Goal: Task Accomplishment & Management: Manage account settings

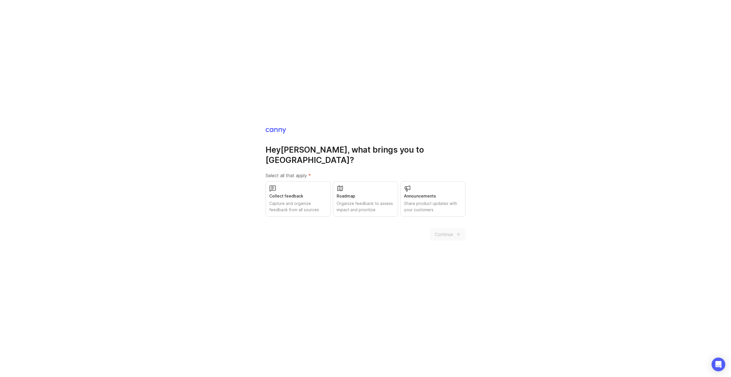
click at [285, 183] on div "Collect feedback Capture and organize feedback from all sources" at bounding box center [298, 198] width 65 height 35
click at [427, 200] on div "Share product updates with your customers" at bounding box center [433, 206] width 58 height 13
click at [443, 231] on span "Continue" at bounding box center [444, 234] width 19 height 7
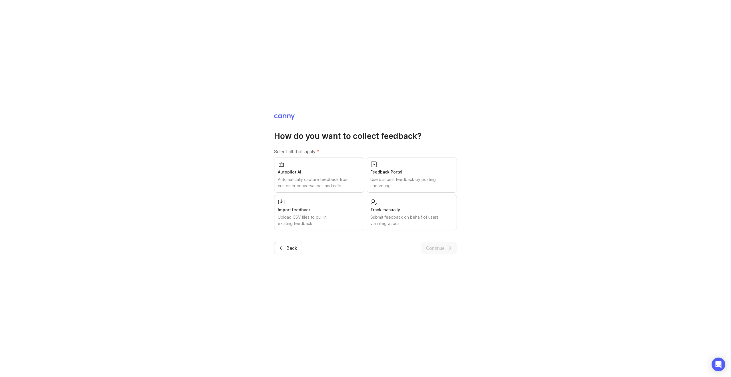
click at [389, 179] on div "Users submit feedback by posting and voting" at bounding box center [412, 182] width 83 height 13
click at [436, 246] on span "Continue" at bounding box center [435, 248] width 19 height 7
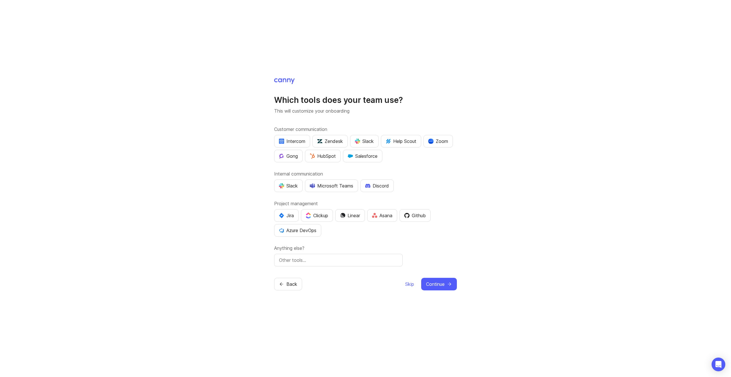
click at [352, 185] on div "Microsoft Teams" at bounding box center [331, 185] width 43 height 7
click at [312, 261] on input "text" at bounding box center [338, 260] width 119 height 7
click at [433, 282] on span "Continue" at bounding box center [435, 284] width 19 height 7
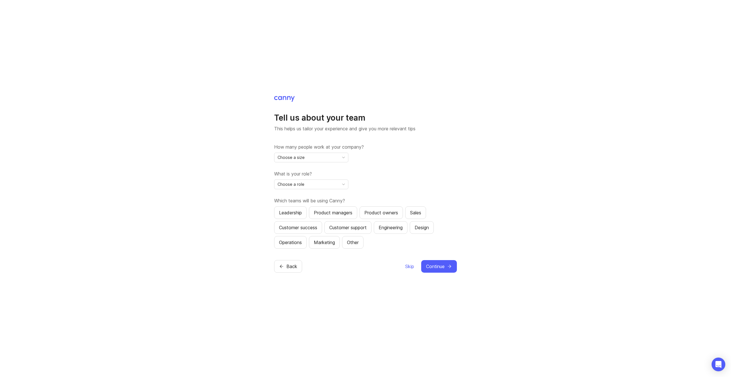
click at [330, 159] on div "Choose a size" at bounding box center [307, 157] width 65 height 9
click at [320, 177] on li "2-10" at bounding box center [312, 177] width 74 height 9
click at [321, 184] on div "Choose a role" at bounding box center [307, 184] width 65 height 9
click at [318, 224] on span "Engineer / Developer" at bounding box center [299, 224] width 43 height 6
click at [429, 263] on span "Continue" at bounding box center [435, 266] width 19 height 7
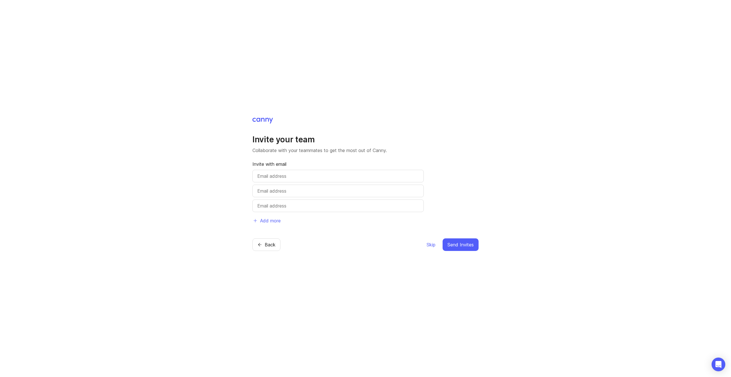
click at [429, 247] on span "Skip" at bounding box center [431, 244] width 9 height 7
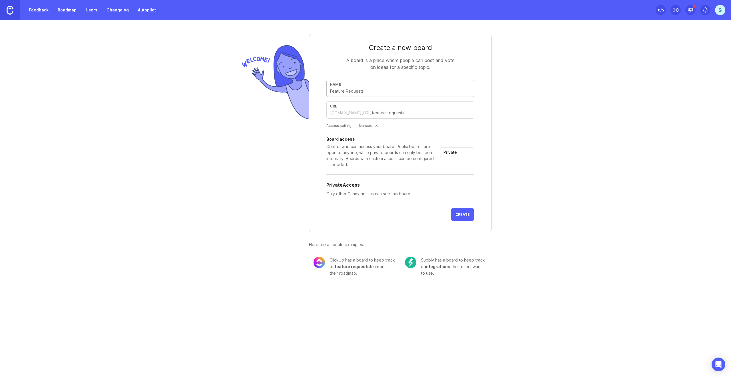
click at [370, 90] on input "text" at bounding box center [400, 91] width 141 height 6
type input "c"
type input "cr"
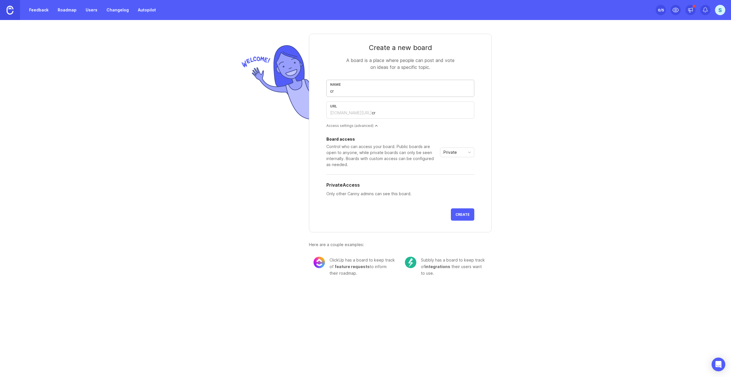
type input "cro"
type input "cros"
type input "cross"
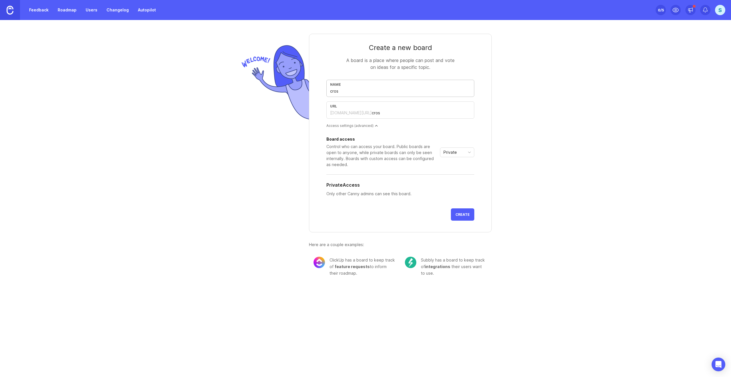
type input "cross"
type input "crossp"
type input "crosspo"
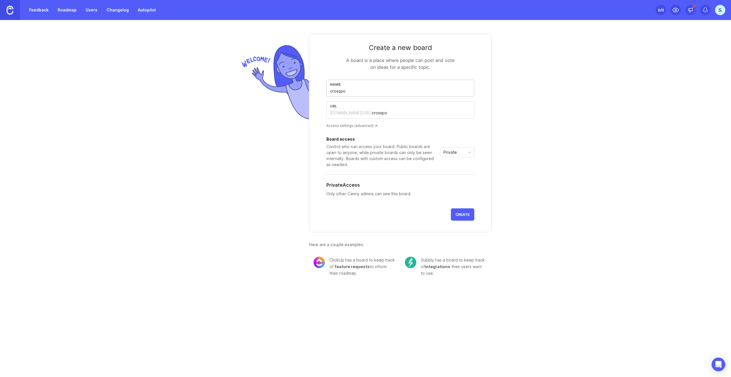
type input "crosspoi"
type input "crosspoin"
type input "crosspoint"
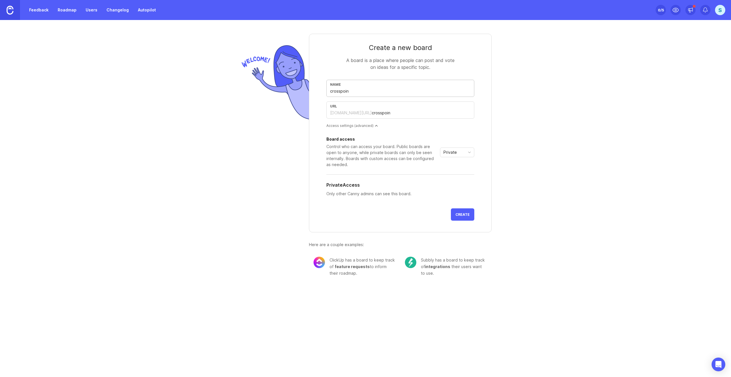
type input "crosspoint"
drag, startPoint x: 333, startPoint y: 90, endPoint x: 325, endPoint y: 92, distance: 8.0
click at [325, 92] on form "Create a new board A board is a place where people can post and vote on ideas f…" at bounding box center [400, 133] width 183 height 199
type input "Crosspoint"
click at [465, 215] on span "Create" at bounding box center [463, 214] width 14 height 4
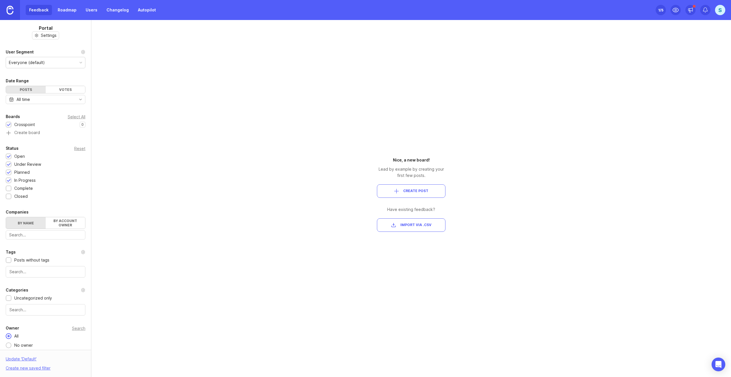
click at [420, 189] on span "Create Post" at bounding box center [415, 191] width 25 height 5
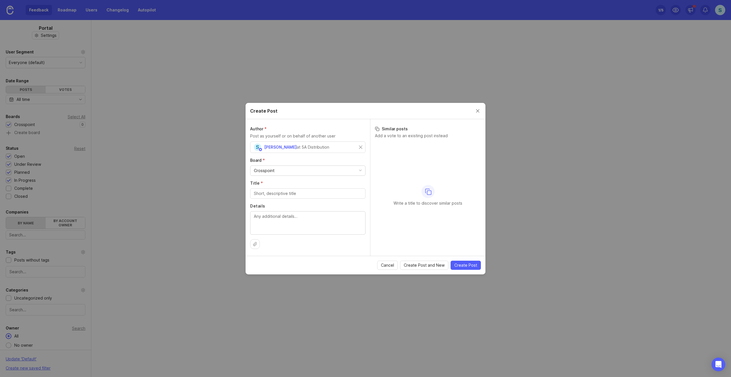
click at [326, 148] on div "S Simon at 5A Distribution" at bounding box center [306, 146] width 105 height 7
click at [295, 173] on div "Crosspoint" at bounding box center [308, 171] width 115 height 10
click at [291, 193] on input "Title *" at bounding box center [308, 193] width 108 height 6
click at [273, 197] on div at bounding box center [307, 193] width 115 height 10
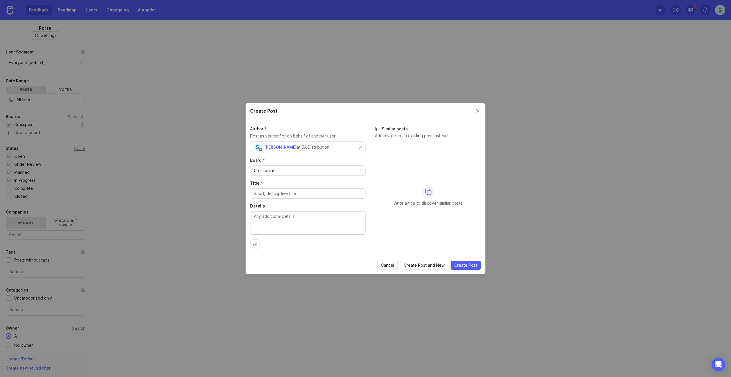
paste input "Do not highlight discontinued mpns"
type input "Do not highlight discontinued mpns"
click at [277, 215] on textarea "Details" at bounding box center [308, 222] width 108 height 19
paste textarea "The matches should not mark discontinued products as best."
type textarea "The matches should not mark discontinued products as best."
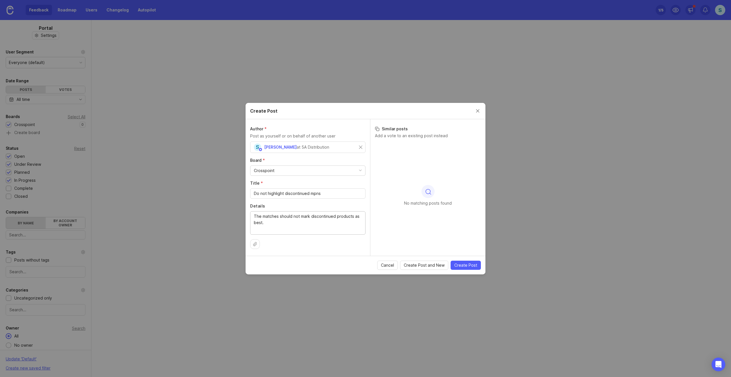
click at [460, 264] on span "Create Post" at bounding box center [466, 265] width 23 height 6
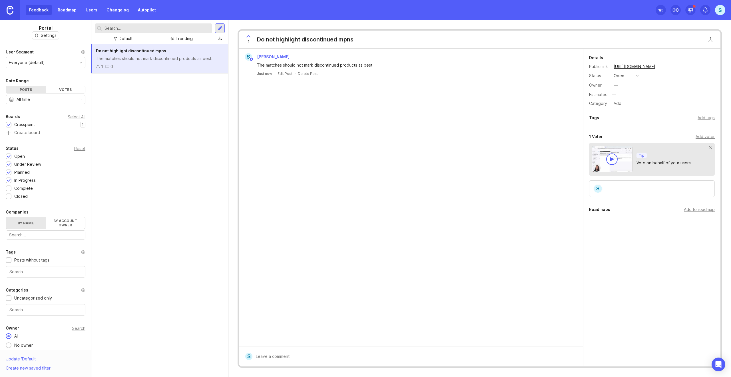
click at [93, 11] on link "Users" at bounding box center [91, 10] width 19 height 10
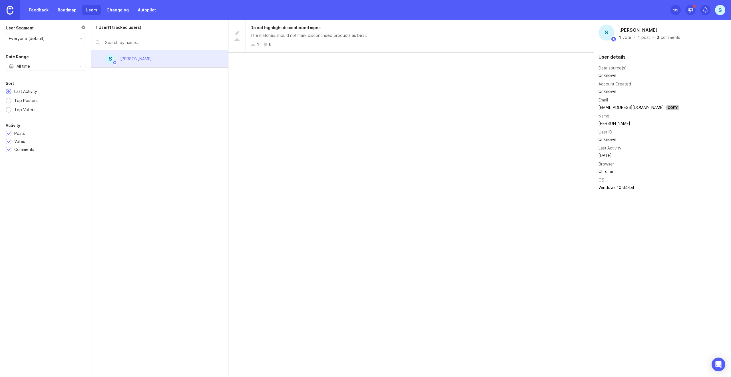
click at [130, 42] on input "text" at bounding box center [164, 42] width 119 height 6
click at [136, 43] on input "text" at bounding box center [164, 42] width 119 height 6
click at [676, 12] on div "1 /5" at bounding box center [675, 10] width 5 height 8
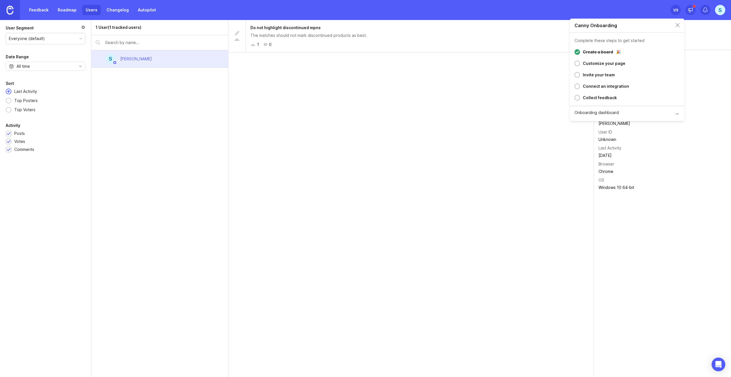
click at [676, 12] on div "1 /5" at bounding box center [675, 10] width 5 height 8
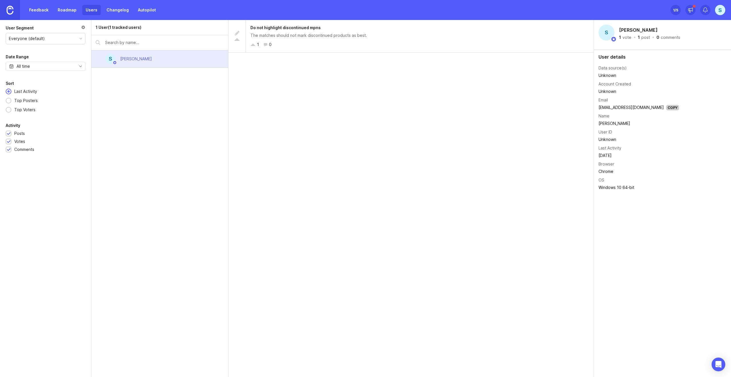
click at [73, 11] on link "Roadmap" at bounding box center [67, 10] width 26 height 10
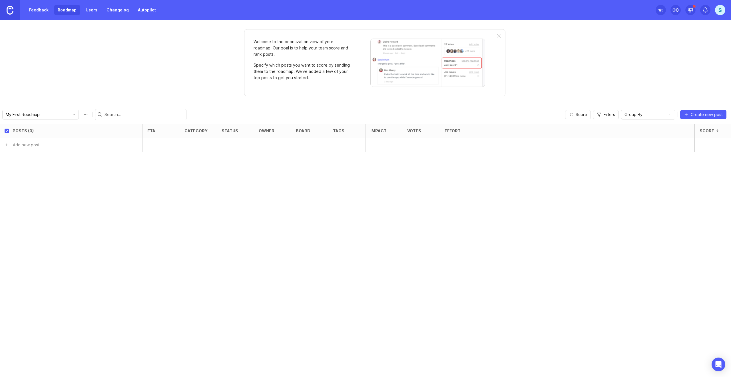
click at [35, 12] on link "Feedback" at bounding box center [39, 10] width 26 height 10
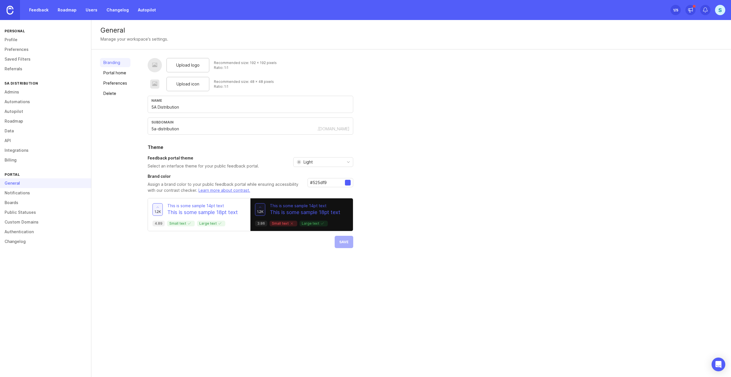
click at [17, 95] on link "Admins" at bounding box center [45, 92] width 91 height 10
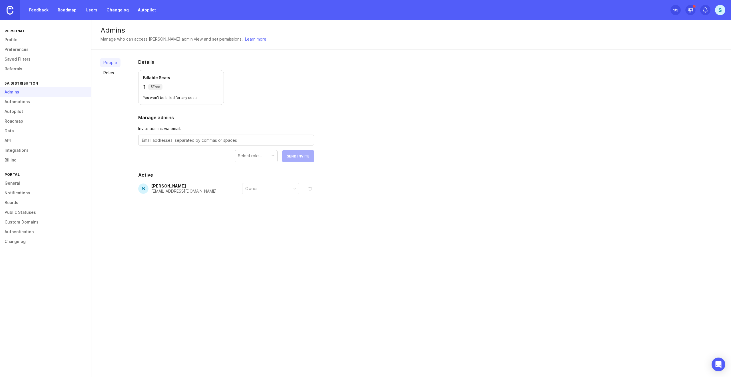
click at [716, 9] on div "S" at bounding box center [720, 10] width 10 height 10
click at [191, 87] on div "1 5 Free" at bounding box center [181, 87] width 76 height 8
click at [255, 159] on div "Select role..." at bounding box center [256, 155] width 42 height 11
click at [22, 71] on link "Referrals" at bounding box center [45, 69] width 91 height 10
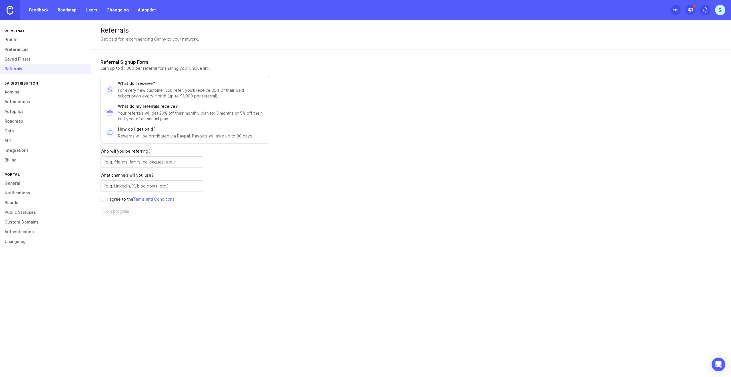
click at [42, 8] on link "Feedback" at bounding box center [39, 10] width 26 height 10
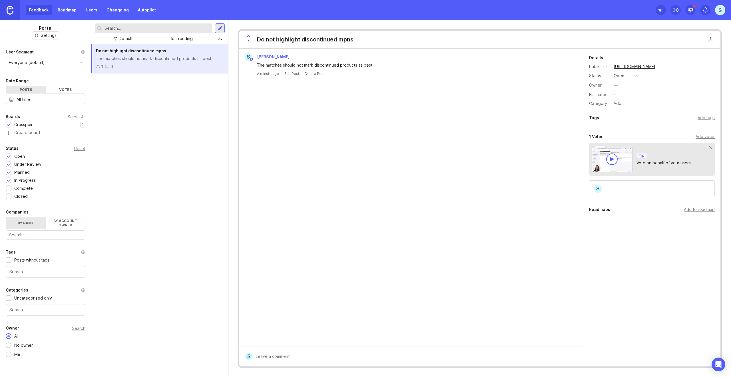
click at [41, 62] on div "Everyone (default)" at bounding box center [27, 62] width 36 height 6
click at [84, 52] on icon at bounding box center [83, 52] width 5 height 5
click at [9, 8] on img at bounding box center [10, 10] width 7 height 9
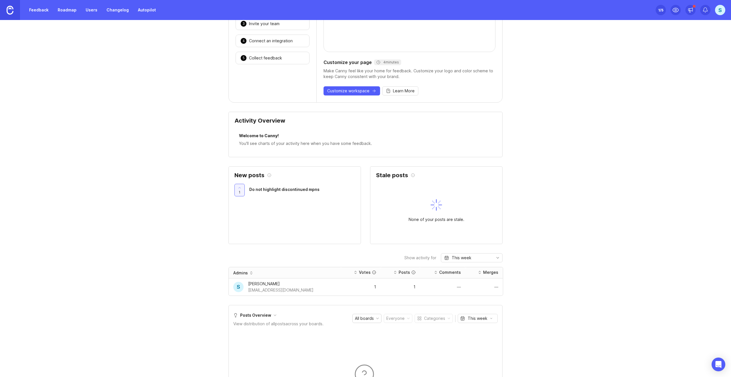
scroll to position [114, 0]
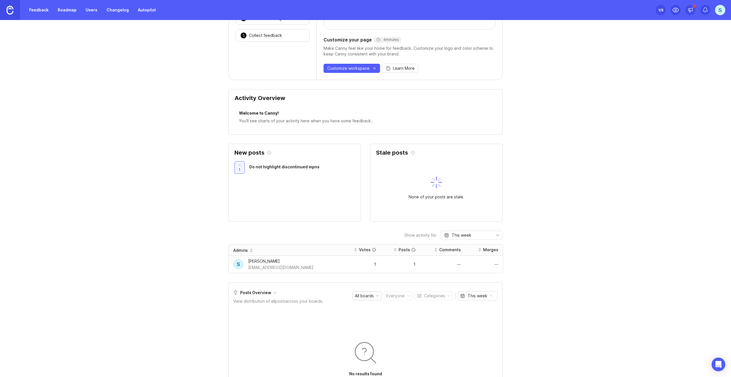
click at [237, 251] on div "Admins" at bounding box center [240, 250] width 15 height 6
click at [249, 249] on icon at bounding box center [251, 250] width 4 height 4
click at [714, 11] on div "Set up Canny 1 /5 S" at bounding box center [691, 10] width 70 height 20
click at [717, 13] on div "S" at bounding box center [720, 10] width 10 height 10
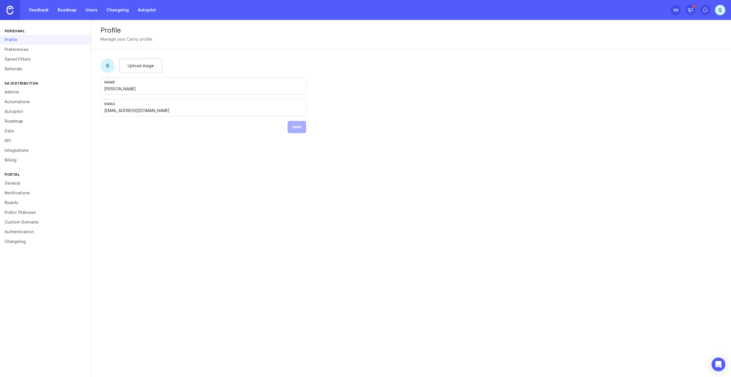
click at [16, 103] on link "Automations" at bounding box center [45, 102] width 91 height 10
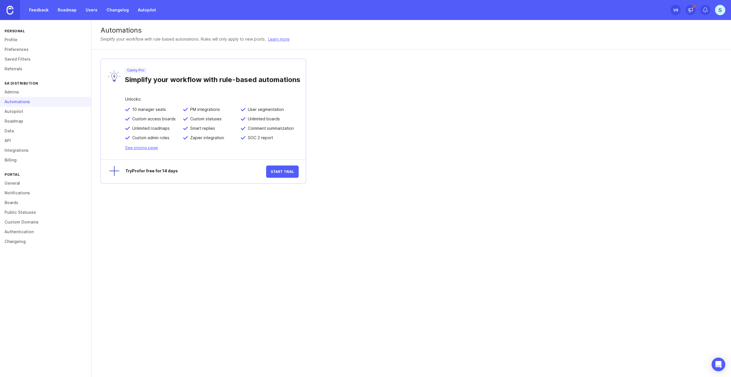
click at [14, 91] on link "Admins" at bounding box center [45, 92] width 91 height 10
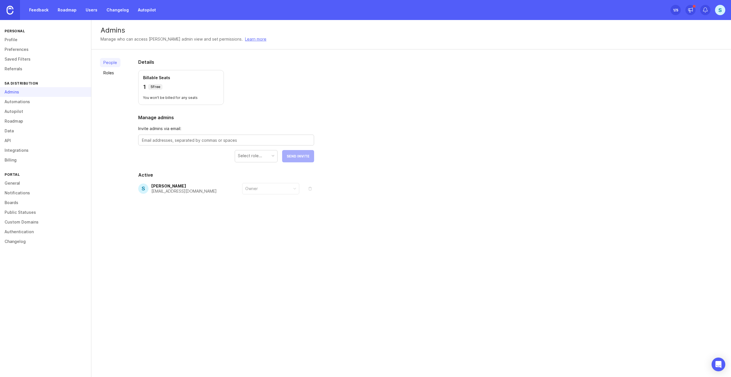
click at [26, 237] on link "Changelog" at bounding box center [45, 242] width 91 height 10
click at [28, 232] on link "Authentication" at bounding box center [45, 232] width 91 height 10
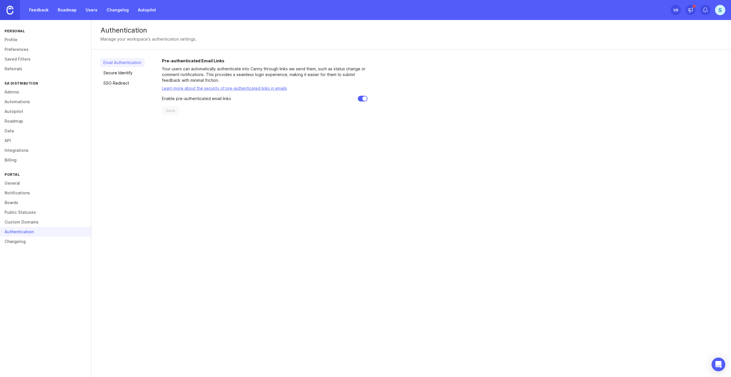
click at [220, 171] on div "Authentication Manage your workspace's authentication settings. Email Authentic…" at bounding box center [411, 198] width 640 height 357
click at [65, 11] on link "Roadmap" at bounding box center [67, 10] width 26 height 10
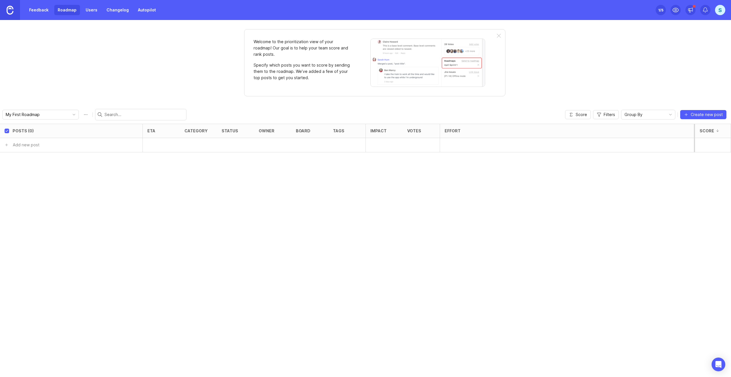
click at [44, 12] on link "Feedback" at bounding box center [39, 10] width 26 height 10
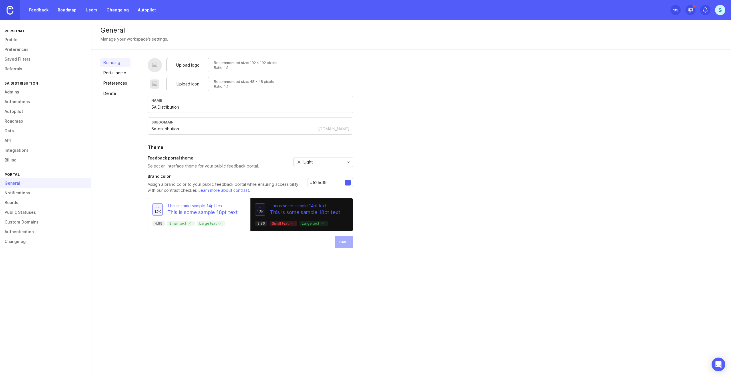
click at [113, 80] on link "Preferences" at bounding box center [115, 83] width 31 height 9
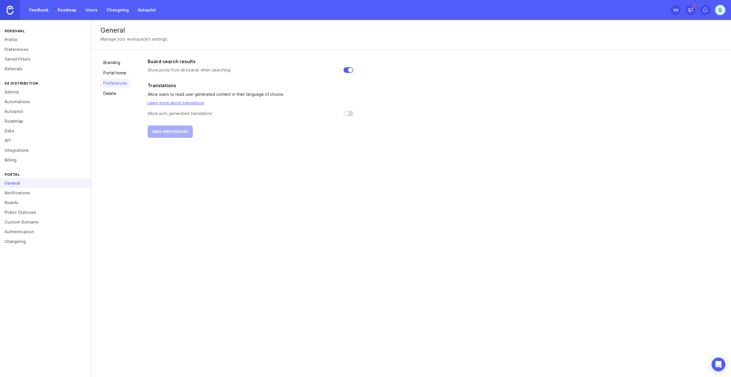
click at [115, 73] on link "Portal home" at bounding box center [115, 72] width 31 height 9
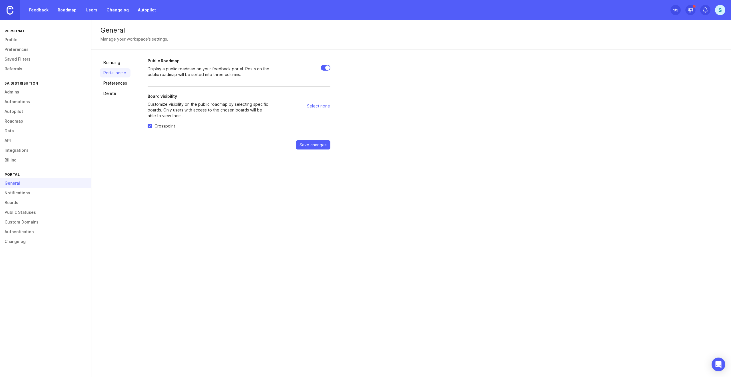
click at [320, 108] on span "Select none" at bounding box center [318, 106] width 23 height 6
click at [322, 105] on span "Select all" at bounding box center [321, 106] width 17 height 6
checkbox input "true"
click at [166, 98] on h2 "Board visibility" at bounding box center [209, 96] width 123 height 6
click at [45, 9] on link "Feedback" at bounding box center [39, 10] width 26 height 10
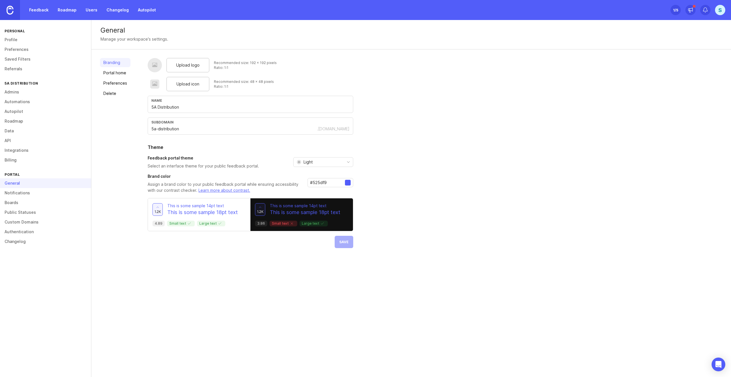
click at [123, 73] on link "Portal home" at bounding box center [115, 72] width 31 height 9
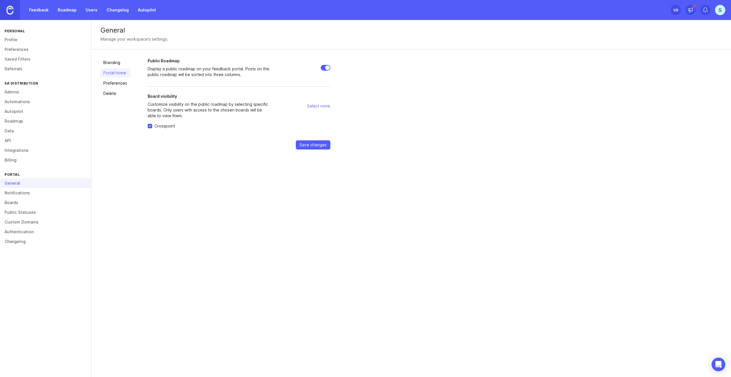
click at [120, 79] on link "Preferences" at bounding box center [115, 83] width 31 height 9
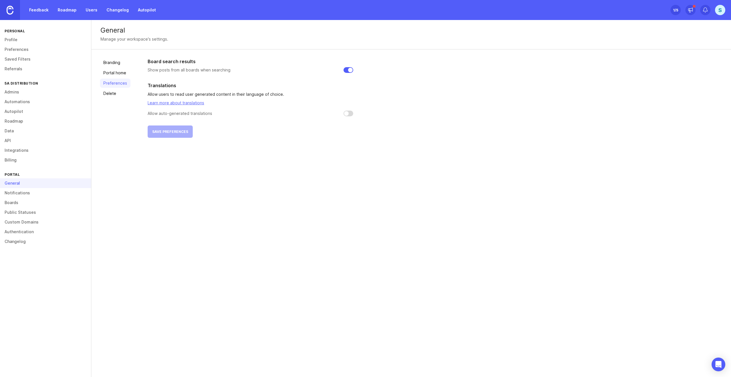
click at [117, 91] on link "Delete" at bounding box center [115, 93] width 31 height 9
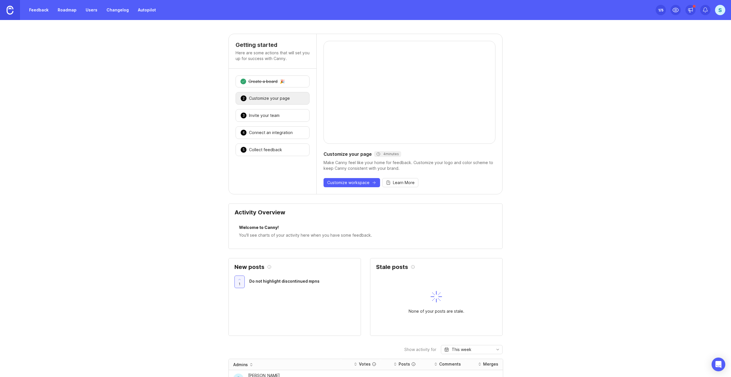
click at [277, 119] on div "3 Invite your team 🎉" at bounding box center [273, 115] width 74 height 13
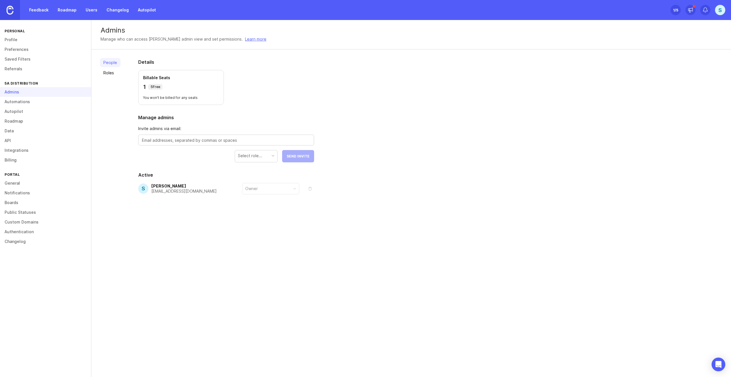
click at [40, 8] on link "Feedback" at bounding box center [39, 10] width 26 height 10
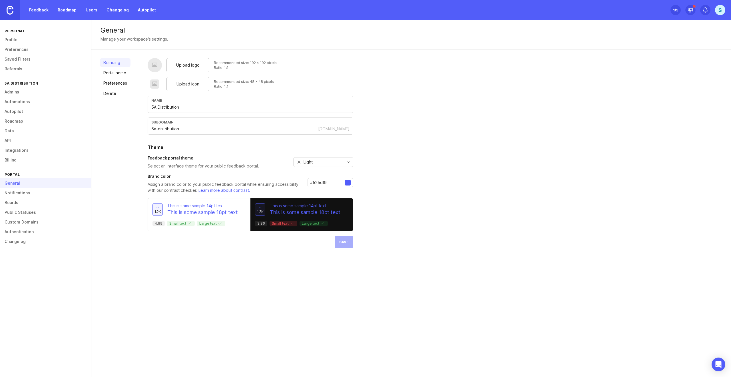
click at [109, 71] on link "Portal home" at bounding box center [115, 72] width 31 height 9
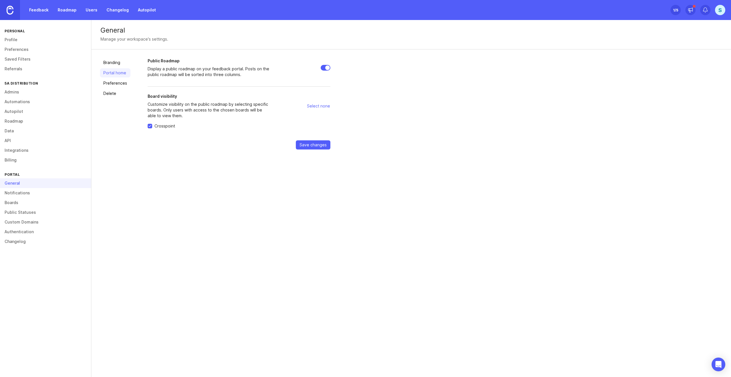
click at [112, 80] on link "Preferences" at bounding box center [115, 83] width 31 height 9
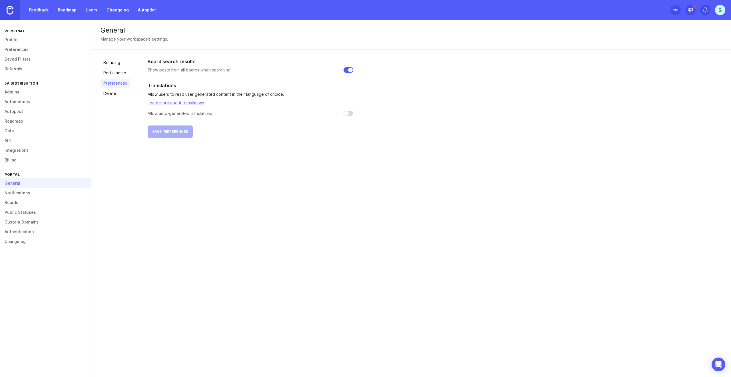
click at [109, 91] on link "Delete" at bounding box center [115, 93] width 31 height 9
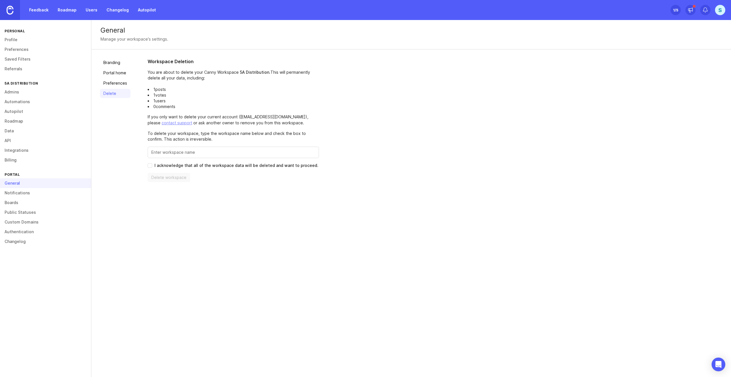
click at [17, 94] on link "Admins" at bounding box center [45, 92] width 91 height 10
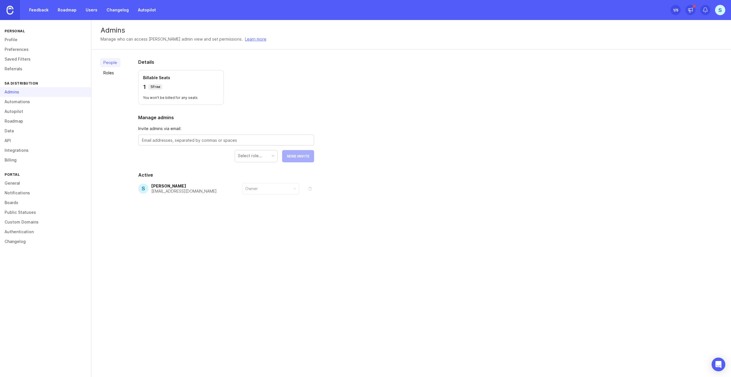
click at [15, 132] on link "Data" at bounding box center [45, 131] width 91 height 10
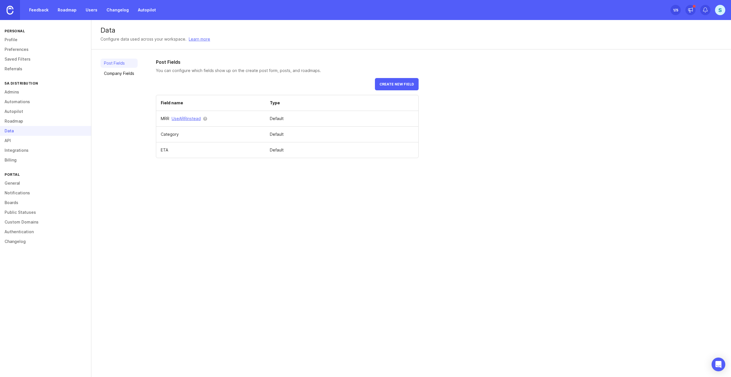
click at [15, 201] on link "Boards" at bounding box center [45, 203] width 91 height 10
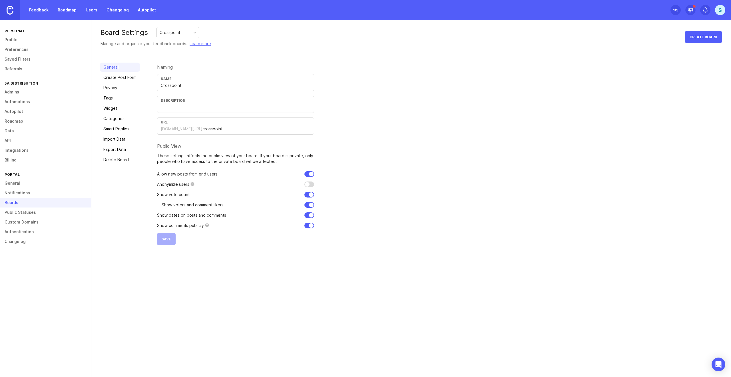
click at [114, 86] on link "Privacy" at bounding box center [120, 87] width 40 height 9
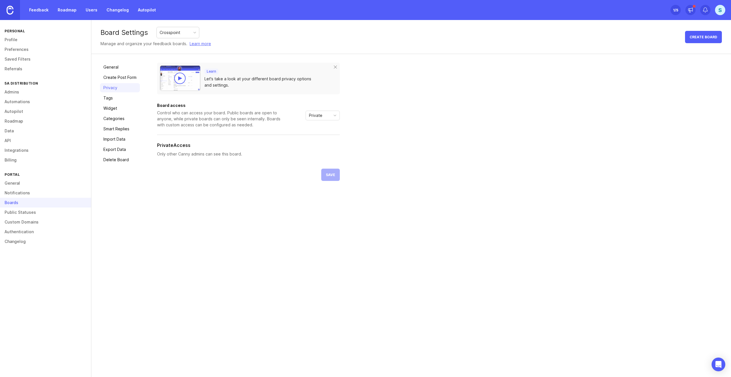
click at [331, 112] on span "toggle menu" at bounding box center [335, 115] width 9 height 6
click at [320, 145] on span "Custom" at bounding box center [316, 145] width 14 height 6
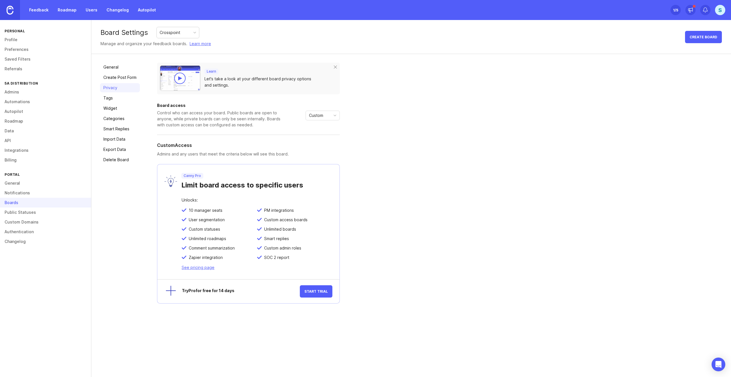
click at [334, 109] on div "Board access Control who can access your board. Public boards are open to anyon…" at bounding box center [248, 115] width 183 height 24
click at [333, 110] on div "Board access Control who can access your board. Public boards are open to anyon…" at bounding box center [248, 115] width 183 height 24
click at [334, 115] on icon "toggle icon" at bounding box center [335, 115] width 9 height 5
click at [327, 126] on li "Private" at bounding box center [323, 126] width 34 height 9
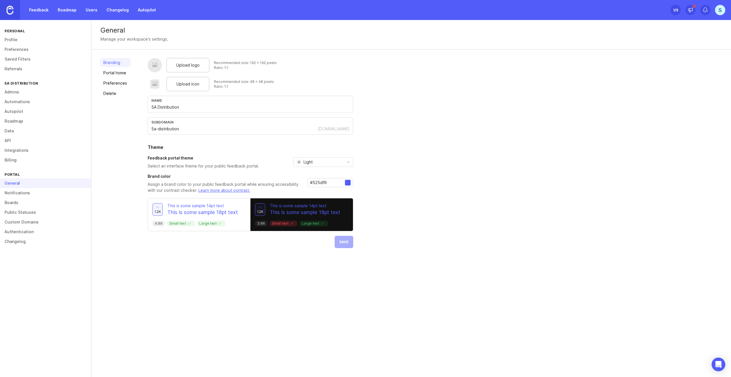
click at [195, 71] on div "Upload logo" at bounding box center [188, 65] width 43 height 14
click at [193, 67] on span "Upload logo" at bounding box center [187, 65] width 23 height 6
click at [187, 82] on span "Upload icon" at bounding box center [188, 84] width 23 height 6
drag, startPoint x: 187, startPoint y: 106, endPoint x: 105, endPoint y: 112, distance: 81.6
click at [105, 112] on div "Branding Portal home Preferences Delete Upload logo Recommended size: 192 x 192…" at bounding box center [411, 152] width 640 height 207
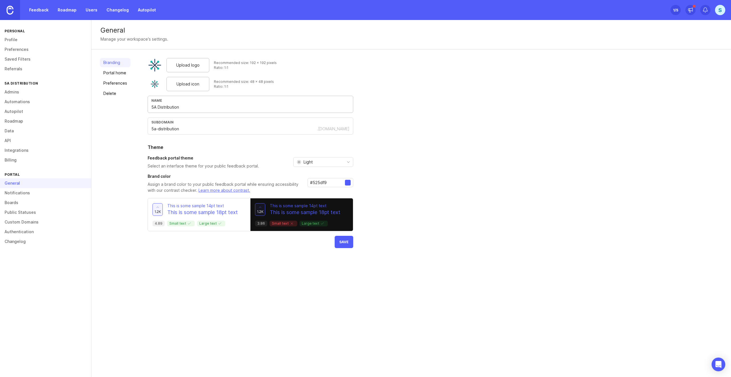
click at [129, 141] on div "Branding Portal home Preferences Delete" at bounding box center [115, 153] width 31 height 190
click at [319, 163] on div "Light" at bounding box center [319, 161] width 50 height 9
click at [320, 175] on span "System preference" at bounding box center [321, 173] width 37 height 6
click at [348, 183] on div at bounding box center [348, 183] width 6 height 6
click at [345, 242] on span "Save" at bounding box center [343, 242] width 9 height 4
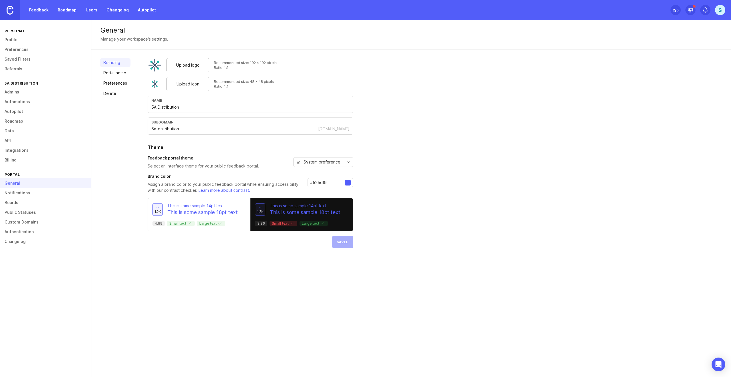
click at [329, 183] on input "#525df9" at bounding box center [327, 182] width 35 height 6
paste input "2d446"
click at [284, 213] on p "This is some sample 18pt text" at bounding box center [305, 212] width 71 height 7
click at [348, 183] on div at bounding box center [348, 183] width 6 height 6
click at [326, 185] on input "#2d4469" at bounding box center [327, 182] width 35 height 6
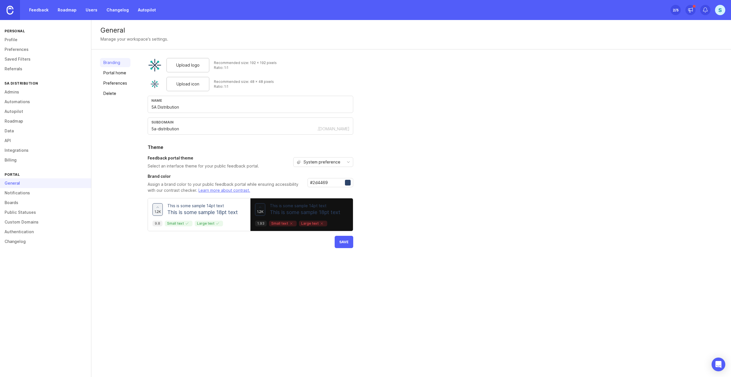
click at [346, 182] on div at bounding box center [348, 183] width 6 height 6
click at [313, 184] on input "#2d4469" at bounding box center [327, 182] width 35 height 6
click at [323, 182] on input "#2d4469" at bounding box center [327, 182] width 35 height 6
paste input "6"
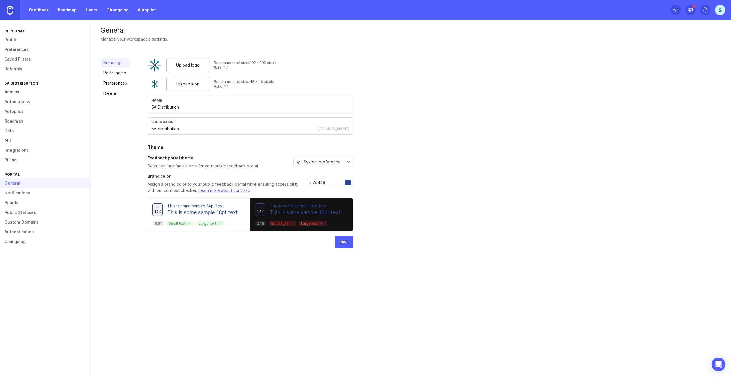
type input "#2d449f"
click at [347, 245] on button "Save" at bounding box center [344, 242] width 19 height 12
click at [39, 11] on link "Feedback" at bounding box center [39, 10] width 26 height 10
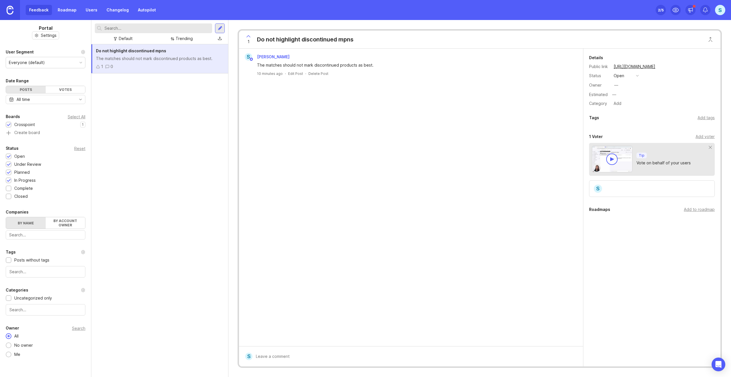
drag, startPoint x: 713, startPoint y: 8, endPoint x: 716, endPoint y: 8, distance: 3.4
click at [713, 8] on div "Set up Canny 2 /5 S" at bounding box center [691, 10] width 70 height 20
click at [717, 8] on div "S" at bounding box center [720, 10] width 10 height 10
click at [697, 69] on div "Settings Logout" at bounding box center [700, 78] width 57 height 25
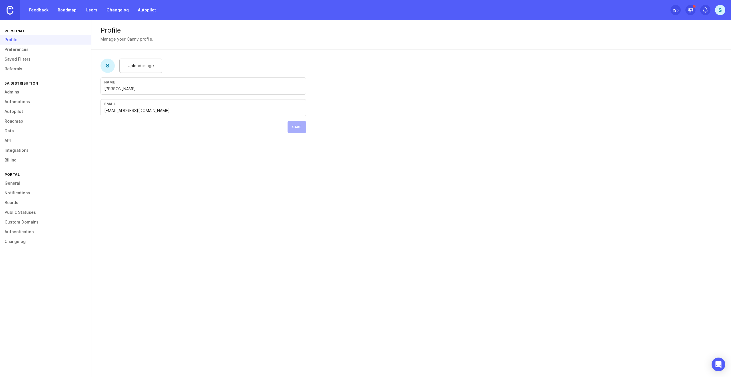
click at [11, 47] on link "Preferences" at bounding box center [45, 50] width 91 height 10
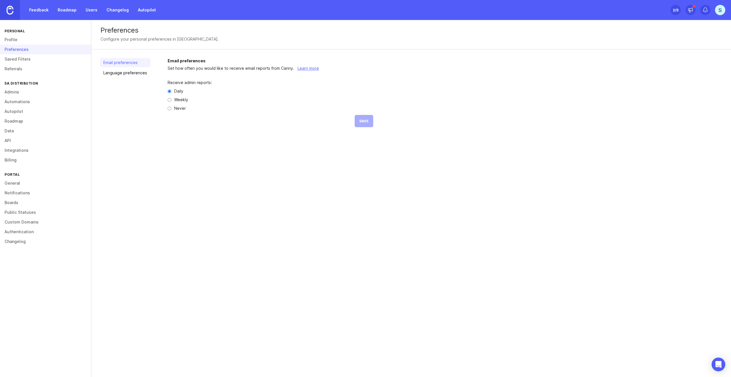
click at [179, 99] on label "Weekly" at bounding box center [181, 100] width 14 height 4
click at [171, 99] on input "Weekly" at bounding box center [170, 100] width 4 height 4
radio input "true"
click at [363, 118] on button "Save" at bounding box center [364, 121] width 19 height 12
click at [25, 187] on link "General" at bounding box center [45, 183] width 91 height 10
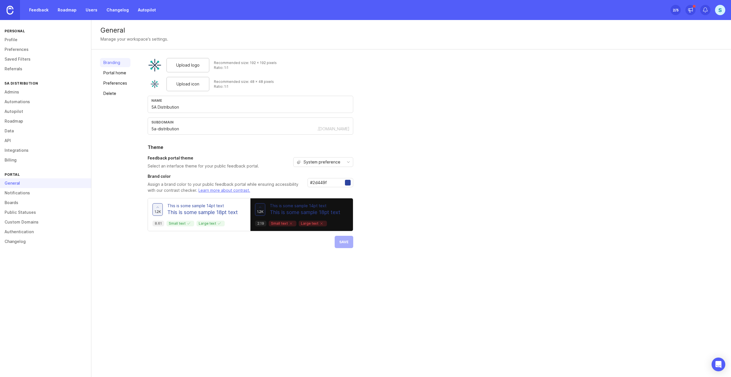
click at [314, 162] on span "System preference" at bounding box center [322, 162] width 37 height 6
click at [312, 192] on span "Dark" at bounding box center [307, 192] width 9 height 6
click at [321, 162] on div "Dark" at bounding box center [319, 161] width 50 height 9
click at [318, 174] on span "System preference" at bounding box center [321, 173] width 37 height 6
click at [350, 238] on button "Save" at bounding box center [344, 242] width 19 height 12
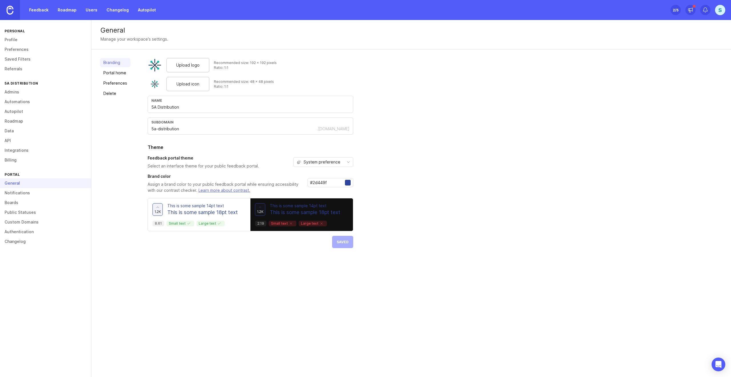
click at [47, 11] on link "Feedback" at bounding box center [39, 10] width 26 height 10
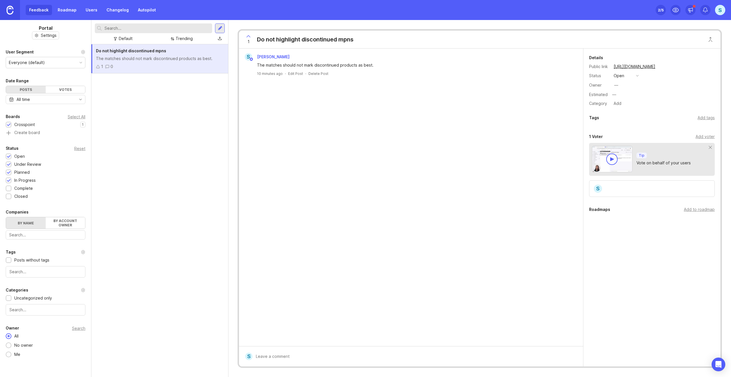
click at [345, 357] on div at bounding box center [416, 356] width 326 height 11
click at [268, 358] on div "Public" at bounding box center [269, 357] width 28 height 9
click at [264, 356] on div at bounding box center [265, 356] width 5 height 5
click at [288, 343] on textarea "Will be fi" at bounding box center [411, 342] width 316 height 11
type textarea "Will be fixed in next release!"
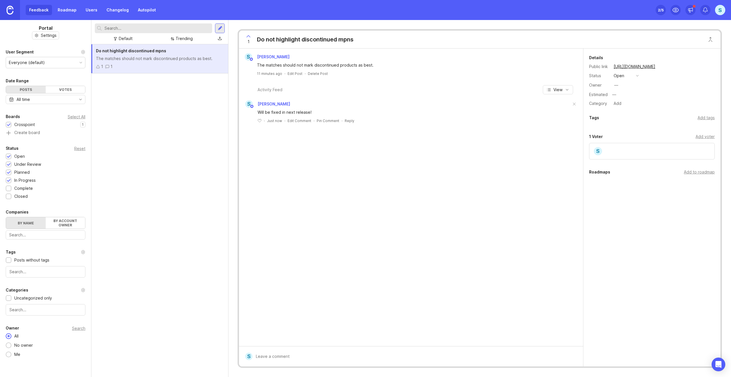
click at [177, 61] on div "The matches should not mark discontinued products as best." at bounding box center [160, 58] width 128 height 6
drag, startPoint x: 177, startPoint y: 61, endPoint x: 174, endPoint y: 61, distance: 3.2
click at [174, 61] on div "The matches should not mark discontinued products as best." at bounding box center [160, 58] width 128 height 6
click at [564, 88] on button "View" at bounding box center [558, 89] width 30 height 9
click at [557, 71] on div "11 minutes ago · Edit Post · Delete Post" at bounding box center [411, 73] width 340 height 5
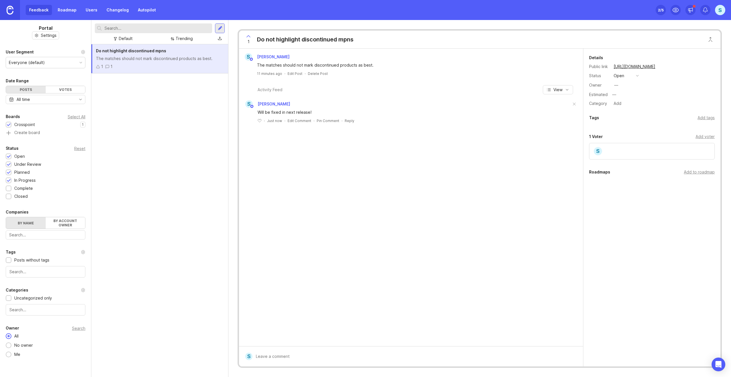
click at [173, 63] on div "Do not highlight discontinued mpns The matches should not mark discontinued pro…" at bounding box center [159, 58] width 137 height 29
click at [166, 60] on div "The matches should not mark discontinued products as best." at bounding box center [160, 58] width 128 height 6
drag, startPoint x: 166, startPoint y: 60, endPoint x: 485, endPoint y: 139, distance: 327.8
click at [485, 139] on div "S Simon The matches should not mark discontinued products as best. 11 minutes a…" at bounding box center [411, 197] width 344 height 297
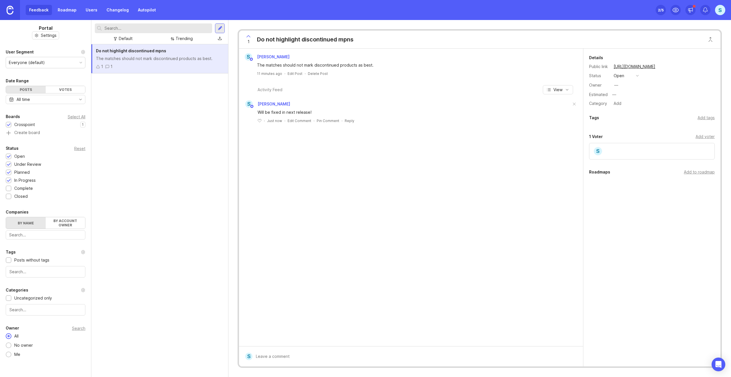
click at [391, 148] on div "S Simon The matches should not mark discontinued products as best. 11 minutes a…" at bounding box center [411, 197] width 344 height 297
drag, startPoint x: 0, startPoint y: 0, endPoint x: 130, endPoint y: 63, distance: 144.4
click at [130, 63] on div "1 1" at bounding box center [160, 66] width 128 height 6
click at [131, 58] on div "The matches should not mark discontinued products as best." at bounding box center [160, 58] width 128 height 6
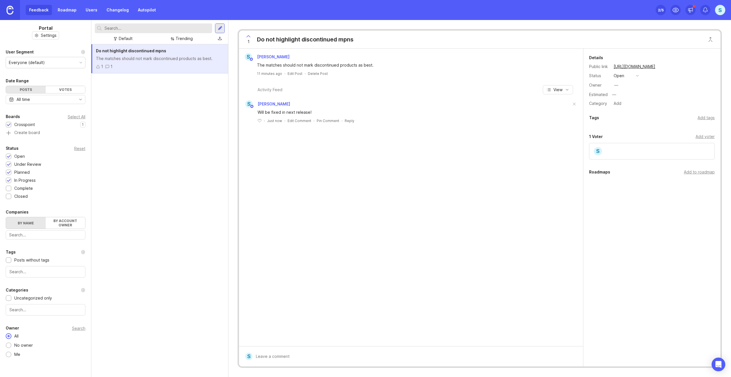
click at [134, 47] on div "Do not highlight discontinued mpns The matches should not mark discontinued pro…" at bounding box center [159, 58] width 137 height 29
click at [133, 47] on div "Do not highlight discontinued mpns The matches should not mark discontinued pro…" at bounding box center [159, 58] width 137 height 29
click at [247, 37] on icon at bounding box center [248, 36] width 7 height 7
click at [247, 37] on icon at bounding box center [248, 36] width 3 height 2
click at [637, 73] on button "open" at bounding box center [626, 75] width 29 height 7
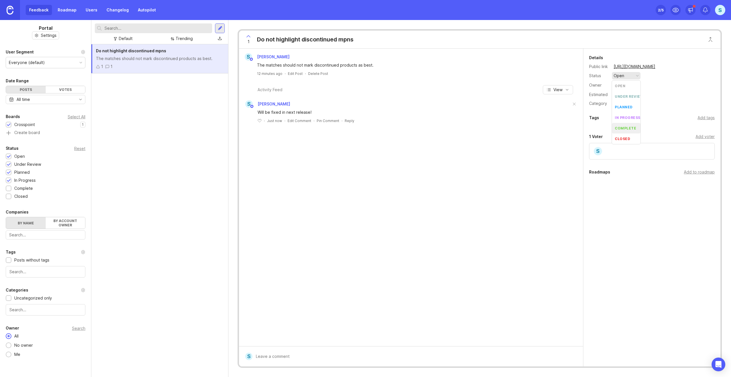
click at [630, 126] on div "complete" at bounding box center [625, 128] width 21 height 5
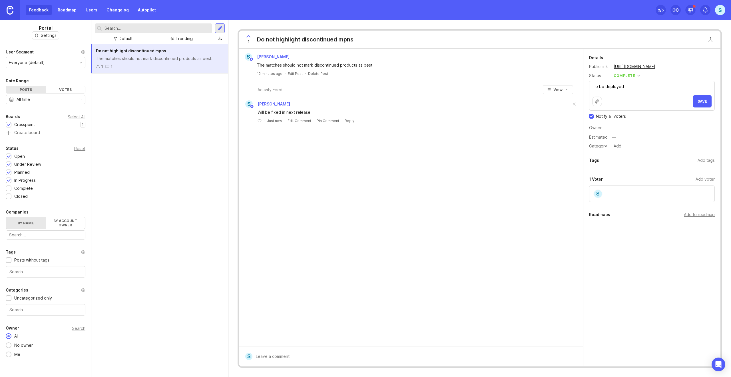
type textarea "To be deployed"
click at [703, 102] on span "Save" at bounding box center [702, 101] width 9 height 4
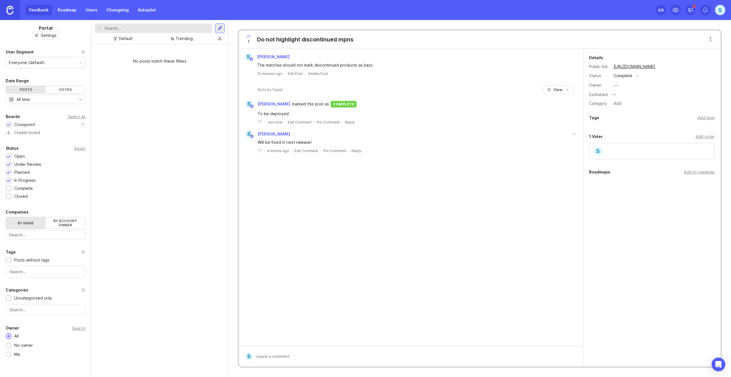
click at [217, 31] on div at bounding box center [220, 28] width 10 height 10
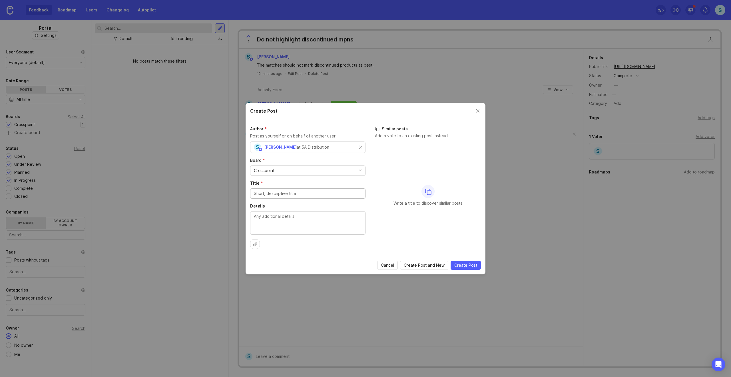
click at [297, 193] on input "Title *" at bounding box center [308, 193] width 108 height 6
click at [278, 169] on div "Crosspoint" at bounding box center [308, 171] width 115 height 10
click at [297, 156] on div "Author * Post as yourself or on behalf of another user S Simon at 5A Distributi…" at bounding box center [308, 187] width 125 height 137
click at [480, 110] on button "Close create post modal" at bounding box center [478, 111] width 6 height 6
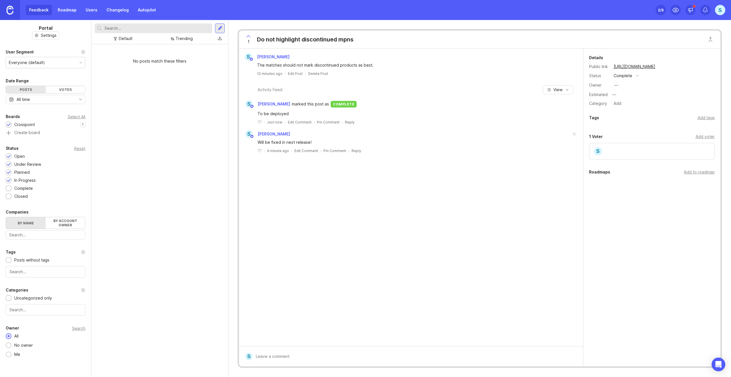
click at [88, 11] on link "Users" at bounding box center [91, 10] width 19 height 10
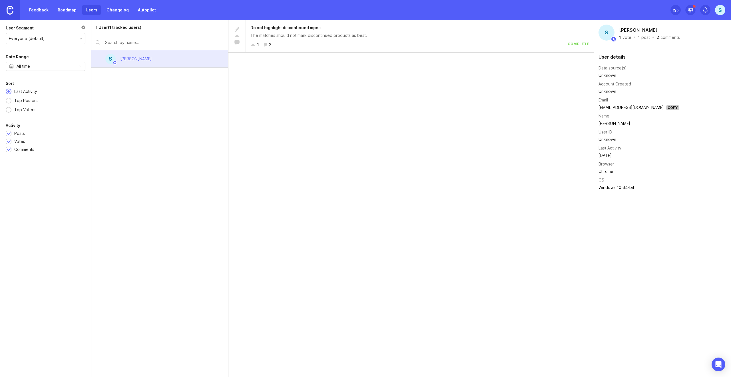
click at [720, 10] on div "S" at bounding box center [720, 10] width 10 height 10
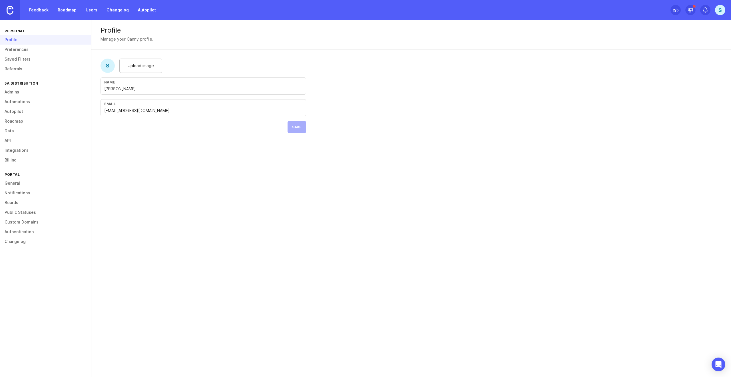
click at [25, 52] on link "Preferences" at bounding box center [45, 50] width 91 height 10
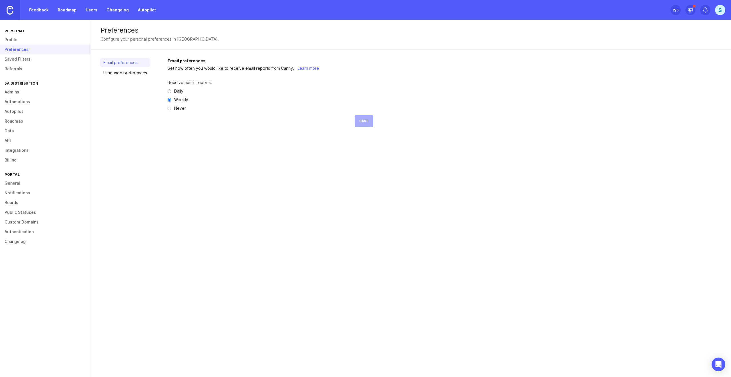
click at [16, 94] on link "Admins" at bounding box center [45, 92] width 91 height 10
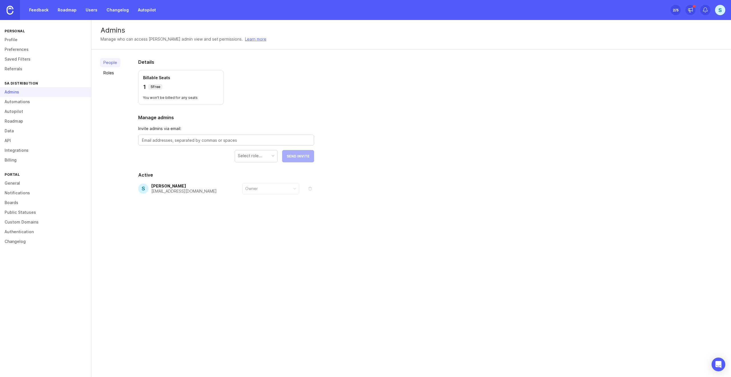
click at [266, 153] on div "Select role..." at bounding box center [256, 155] width 42 height 11
click at [201, 139] on textarea at bounding box center [226, 140] width 169 height 6
click at [235, 140] on textarea at bounding box center [226, 140] width 169 height 6
paste textarea ""Anders Nilsson" <anders.nilsson@5adistribution.com>"
drag, startPoint x: 176, startPoint y: 141, endPoint x: 122, endPoint y: 141, distance: 53.7
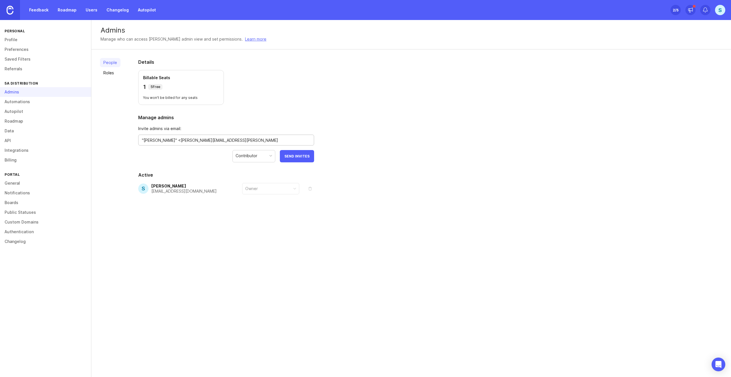
click at [122, 141] on div "People Roles Details Billable Seats 1 5 Free You won't be billed for any seats …" at bounding box center [411, 139] width 640 height 181
click at [225, 139] on textarea "anders.nilsson@5adistribution.com>" at bounding box center [226, 140] width 169 height 6
click at [231, 143] on textarea "anders.nilsson@5adistribution.com" at bounding box center [226, 140] width 169 height 6
paste textarea ""Anders Nilsson" <anders.nilsson@5adistribution.com>"
click at [221, 137] on textarea "anders.nilsson@5adistribution.com," at bounding box center [226, 140] width 169 height 6
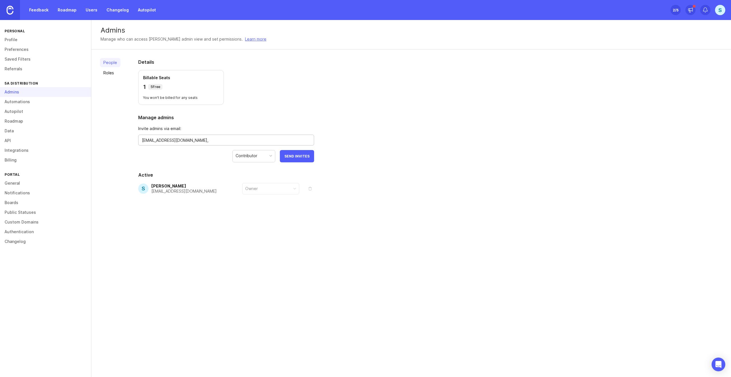
paste textarea "dimitrios.triantafillidis@5adistribution.com"
click at [304, 142] on textarea "anders.nilsson@5adistribution.com,dimitrios.triantafillidis@5adistribution.com," at bounding box center [226, 140] width 169 height 6
paste textarea "luciano.pasquariello@5adistribution.com"
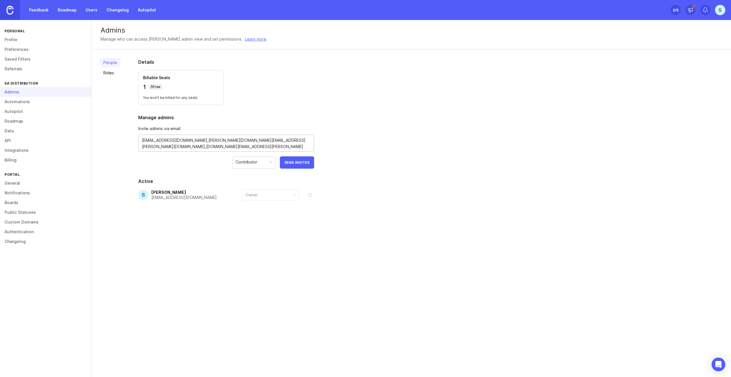
type textarea "anders.nilsson@5adistribution.com,dimitrios.triantafillidis@5adistribution.com,…"
click at [300, 162] on span "Send Invites" at bounding box center [297, 162] width 25 height 4
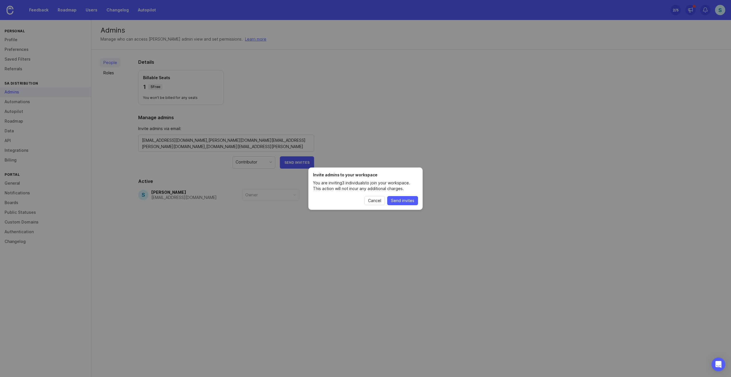
click at [403, 199] on span "Send invites" at bounding box center [402, 201] width 23 height 6
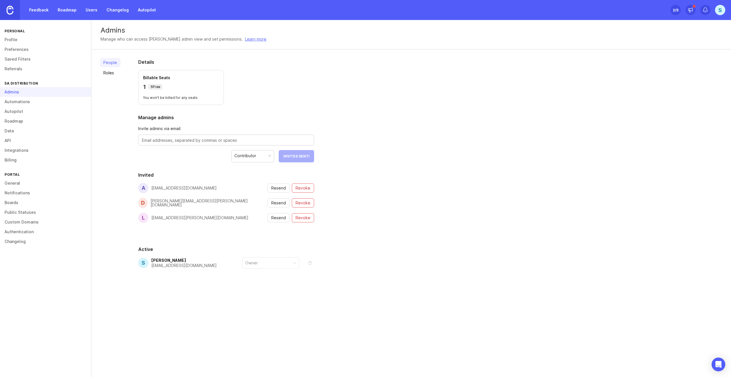
click at [43, 11] on link "Feedback" at bounding box center [39, 10] width 26 height 10
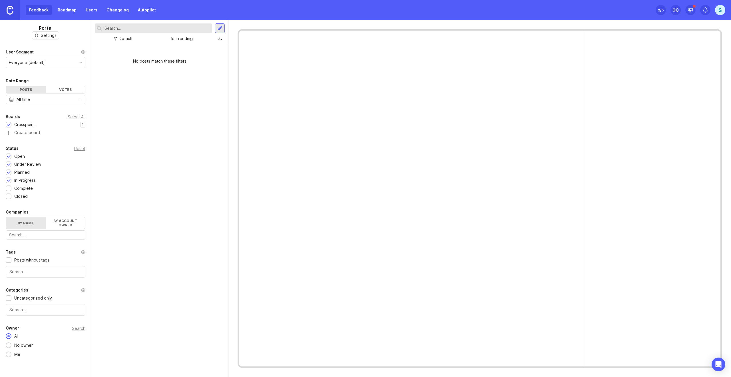
click at [9, 190] on div at bounding box center [9, 189] width 4 height 4
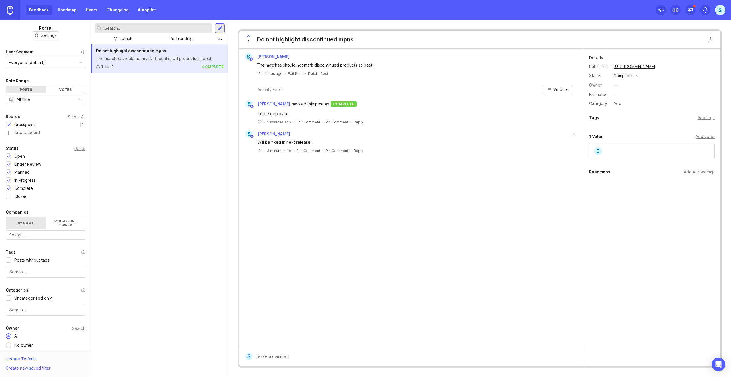
click at [158, 64] on div "1 2 complete" at bounding box center [160, 66] width 128 height 6
click at [636, 76] on button "complete" at bounding box center [626, 75] width 29 height 7
click at [633, 116] on div "in progress" at bounding box center [628, 117] width 26 height 5
click at [703, 100] on span "Save" at bounding box center [702, 101] width 9 height 4
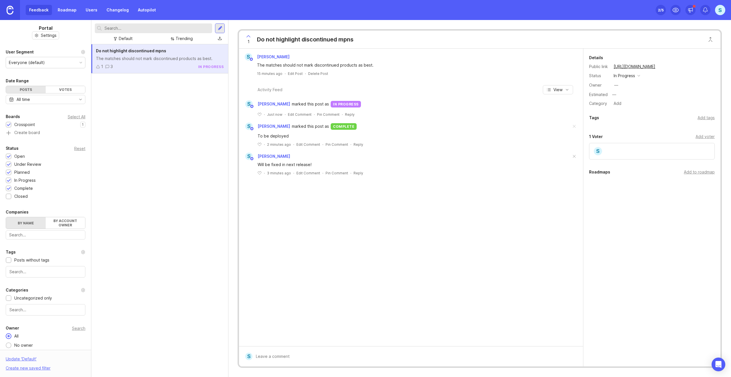
click at [155, 165] on div "Do not highlight discontinued mpns The matches should not mark discontinued pro…" at bounding box center [159, 210] width 137 height 333
click at [8, 186] on div at bounding box center [9, 188] width 6 height 6
drag, startPoint x: 227, startPoint y: 174, endPoint x: 707, endPoint y: 5, distance: 508.5
click at [227, 174] on div "Do not highlight discontinued mpns The matches should not mark discontinued pro…" at bounding box center [159, 210] width 137 height 333
click at [719, 11] on div "S" at bounding box center [720, 10] width 10 height 10
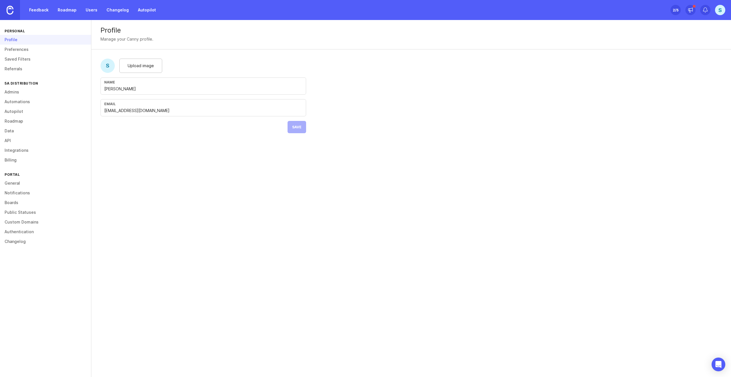
click at [25, 93] on link "Admins" at bounding box center [45, 92] width 91 height 10
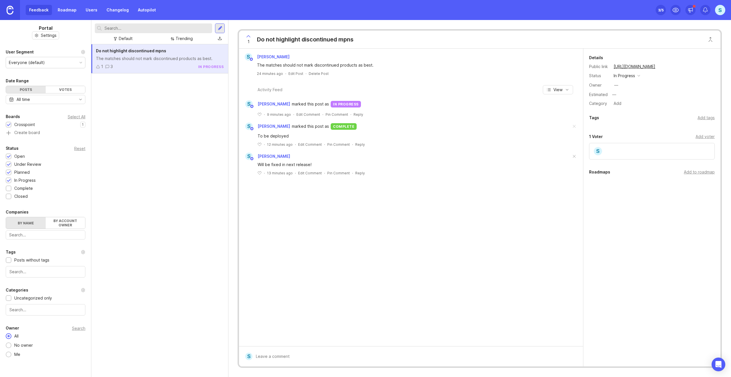
click at [165, 101] on div "Do not highlight discontinued mpns The matches should not mark discontinued pro…" at bounding box center [159, 210] width 137 height 333
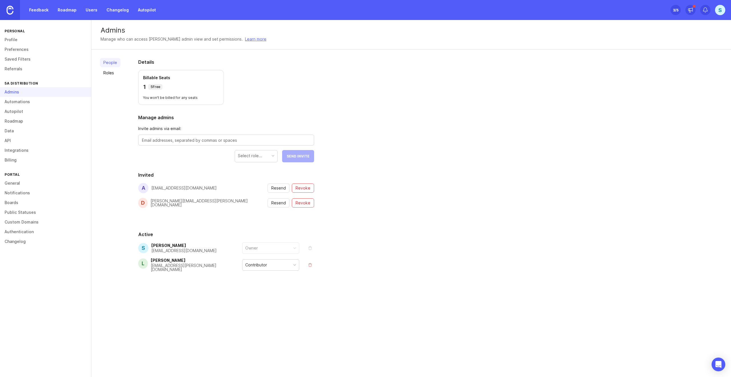
click at [558, 134] on div "People Roles Details Billable Seats 1 5 Free You won't be billed for any seats …" at bounding box center [411, 178] width 640 height 259
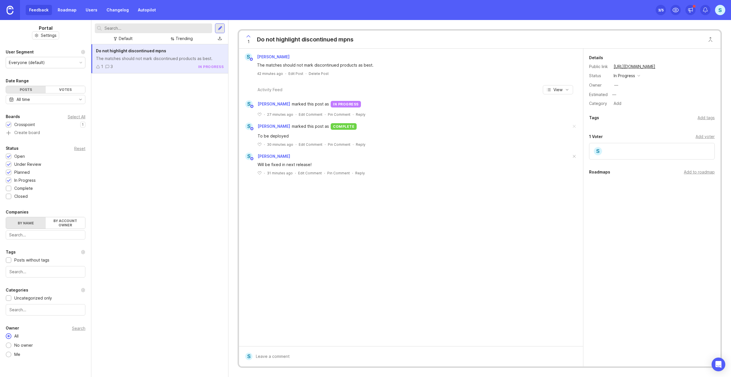
click at [11, 14] on img at bounding box center [10, 10] width 7 height 9
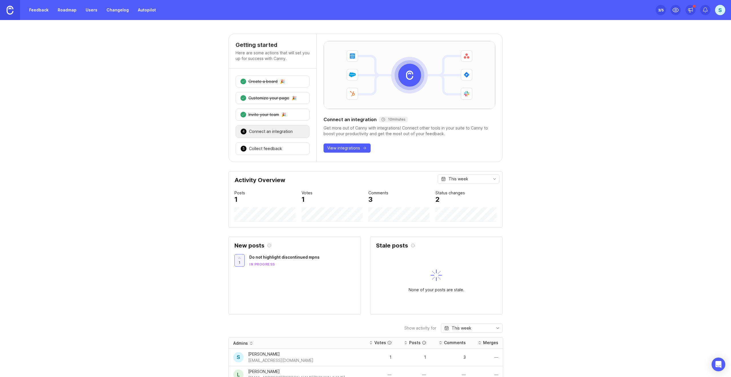
click at [665, 10] on div "Set up Canny 3 /5" at bounding box center [661, 10] width 10 height 8
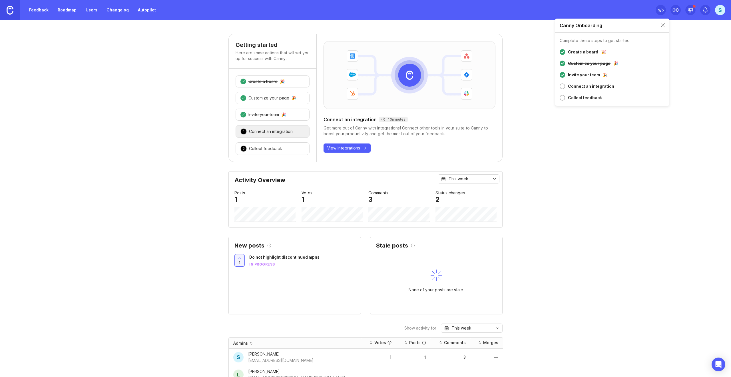
click at [597, 86] on div "Connect an integration" at bounding box center [591, 86] width 46 height 7
click at [562, 87] on div at bounding box center [562, 86] width 5 height 6
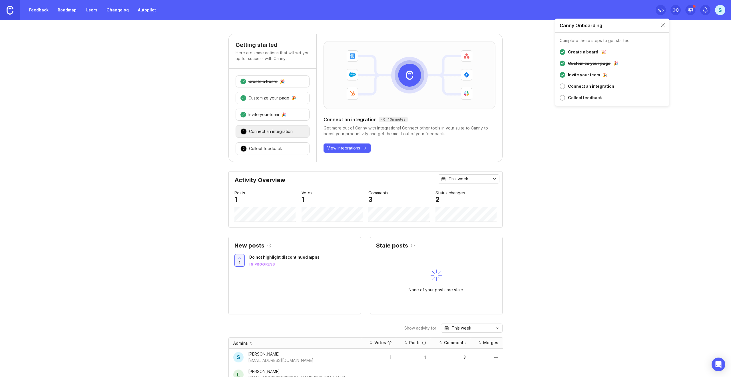
click at [559, 175] on div "Getting started Here are some actions that will set you up for success with Can…" at bounding box center [365, 365] width 731 height 662
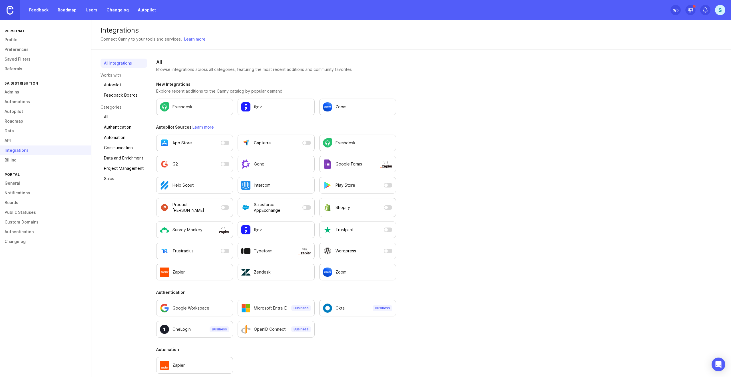
click at [24, 39] on link "Profile" at bounding box center [45, 40] width 91 height 10
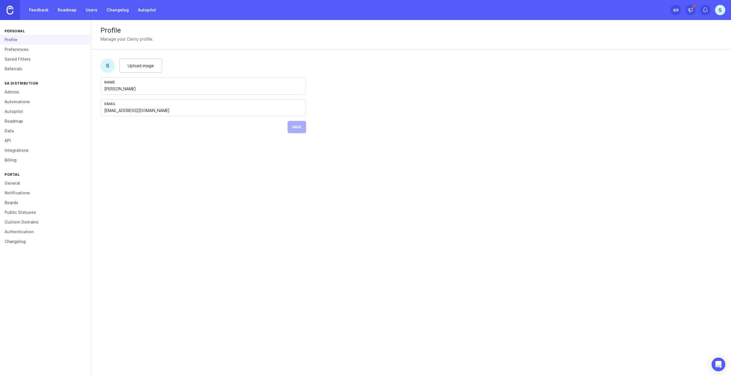
click at [24, 182] on link "General" at bounding box center [45, 183] width 91 height 10
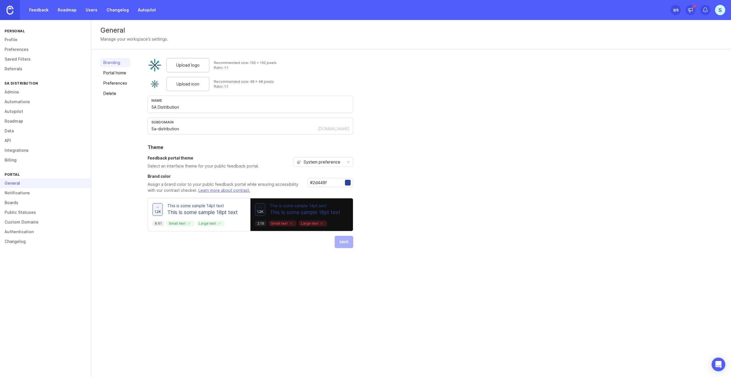
click at [12, 139] on link "API" at bounding box center [45, 141] width 91 height 10
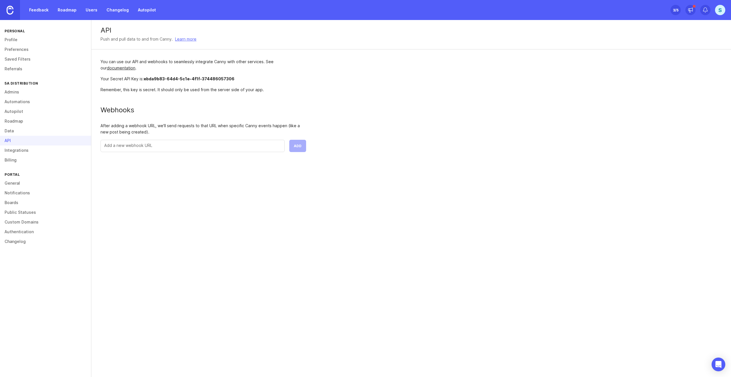
click at [16, 129] on link "Data" at bounding box center [45, 131] width 91 height 10
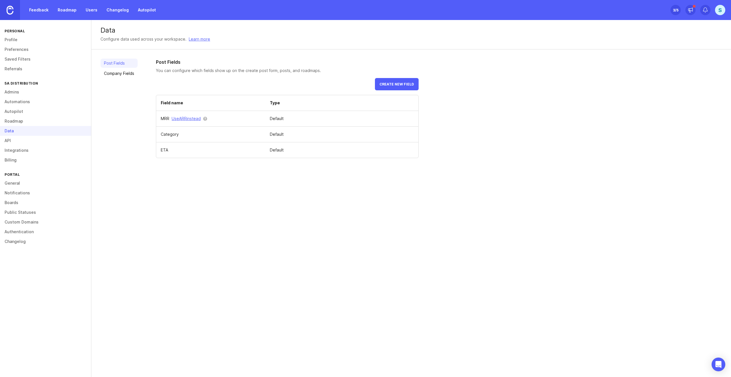
click at [21, 143] on link "API" at bounding box center [45, 141] width 91 height 10
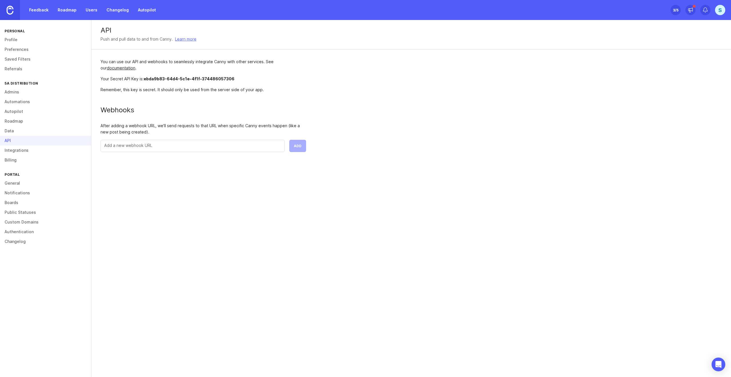
click at [27, 203] on link "Boards" at bounding box center [45, 203] width 91 height 10
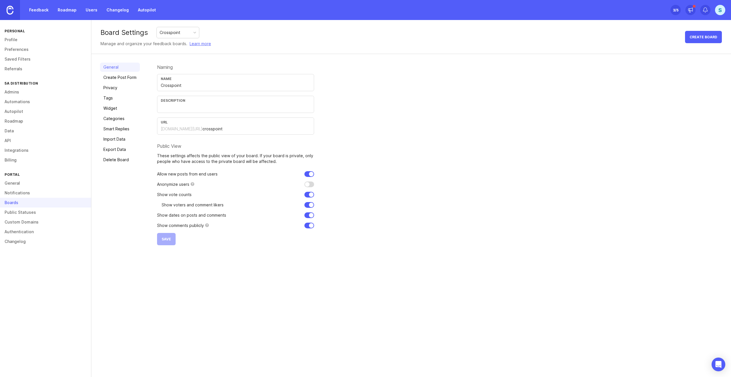
click at [114, 89] on link "Privacy" at bounding box center [120, 87] width 40 height 9
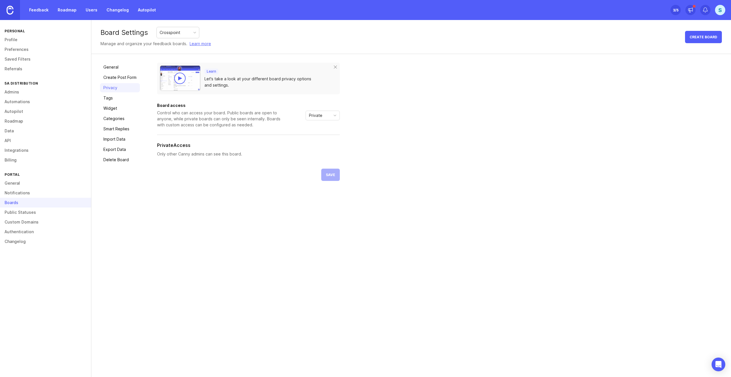
click at [119, 78] on link "Create Post Form" at bounding box center [120, 77] width 40 height 9
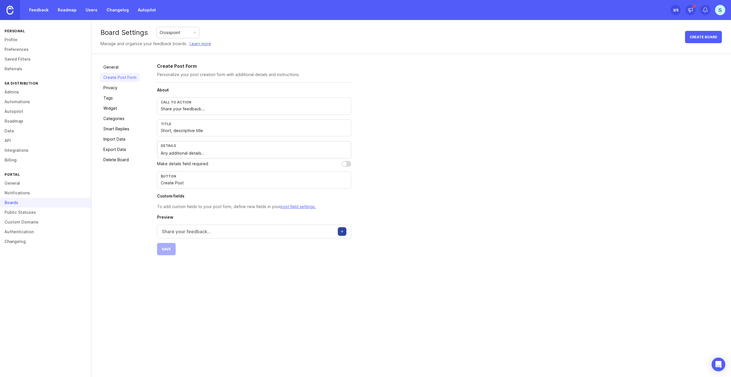
click at [117, 86] on link "Privacy" at bounding box center [120, 87] width 40 height 9
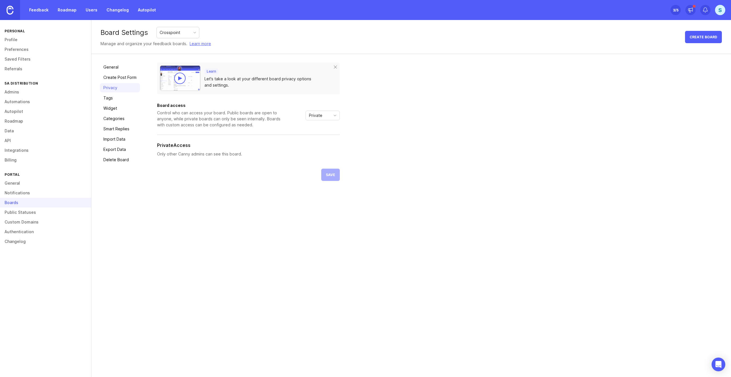
click at [10, 141] on link "API" at bounding box center [45, 141] width 91 height 10
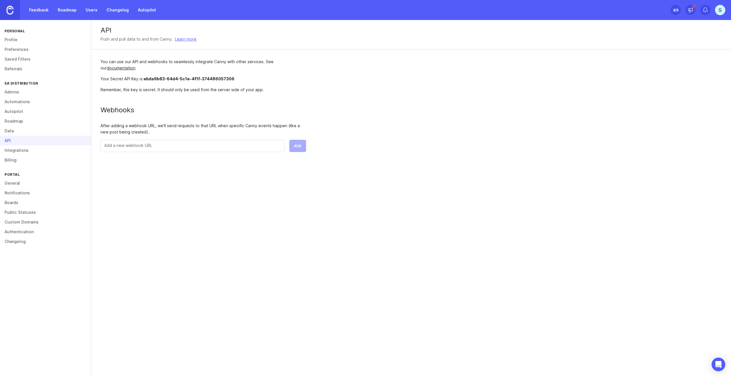
click at [27, 231] on link "Authentication" at bounding box center [45, 232] width 91 height 10
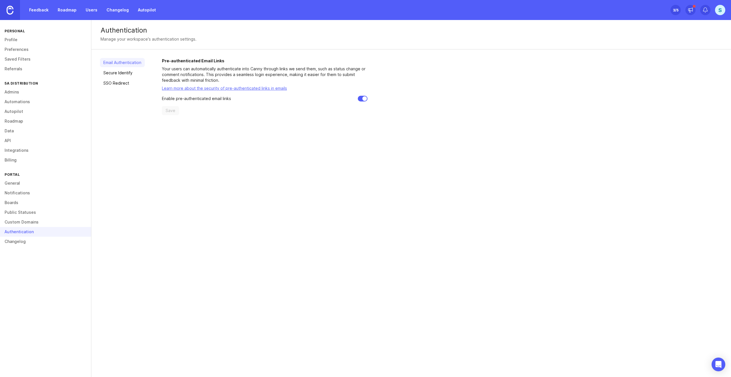
click at [114, 81] on link "SSO Redirect" at bounding box center [122, 83] width 45 height 9
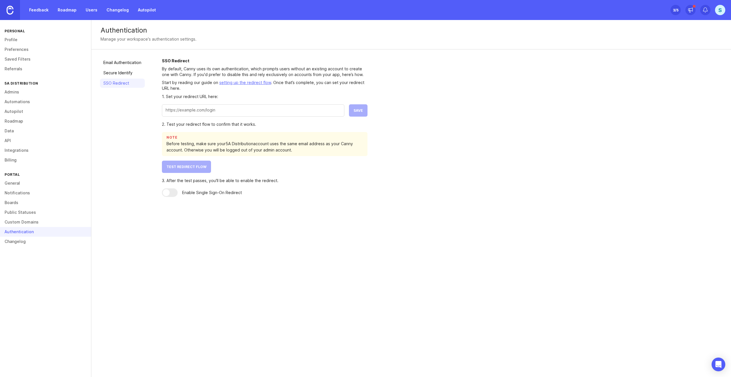
click at [119, 75] on link "Secure Identify" at bounding box center [122, 72] width 45 height 9
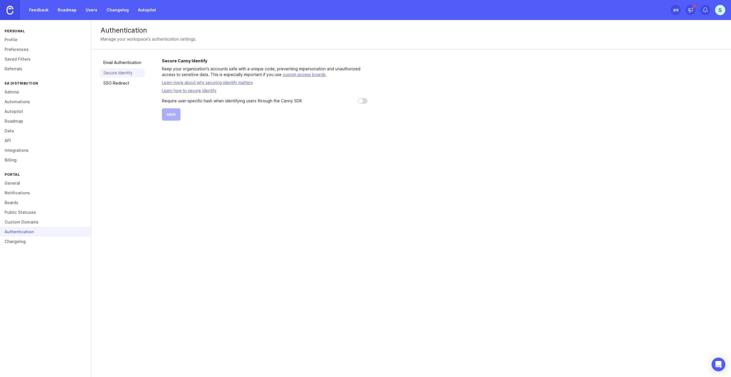
click at [123, 65] on link "Email Authentication" at bounding box center [122, 62] width 45 height 9
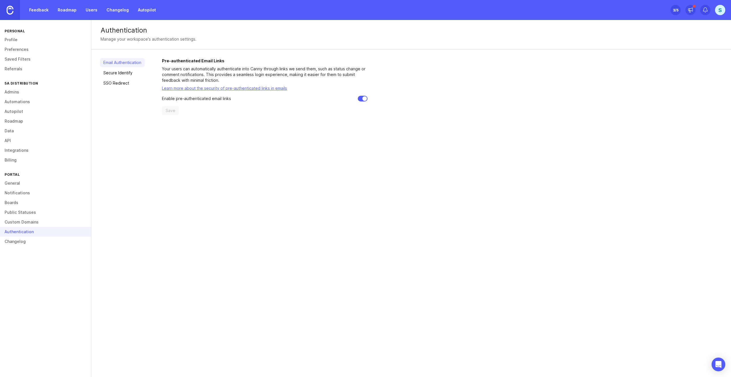
click at [123, 76] on link "Secure Identify" at bounding box center [122, 72] width 45 height 9
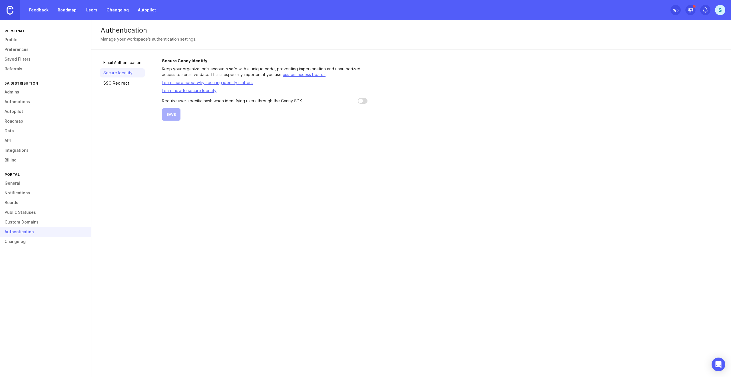
click at [117, 81] on link "SSO Redirect" at bounding box center [122, 83] width 45 height 9
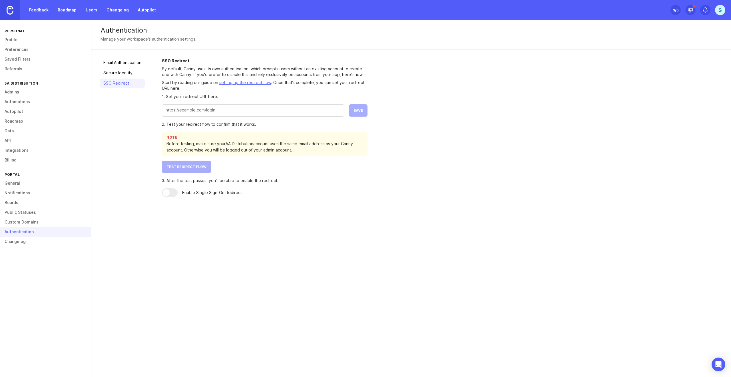
click at [21, 142] on link "API" at bounding box center [45, 141] width 91 height 10
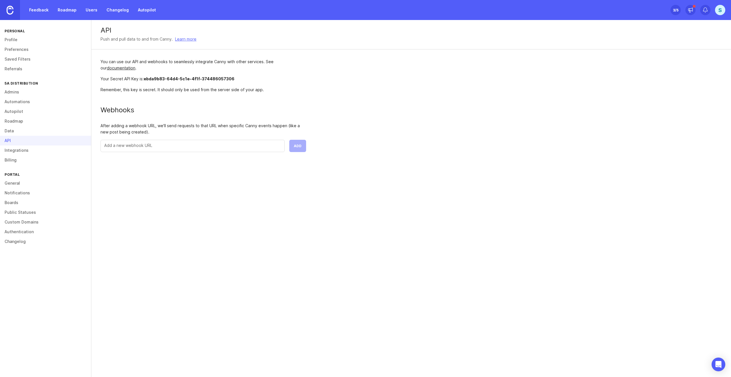
click at [174, 74] on div "You can use our API and webhooks to seamlessly integrate Canny with other servi…" at bounding box center [203, 105] width 224 height 112
click at [24, 182] on link "General" at bounding box center [45, 183] width 91 height 10
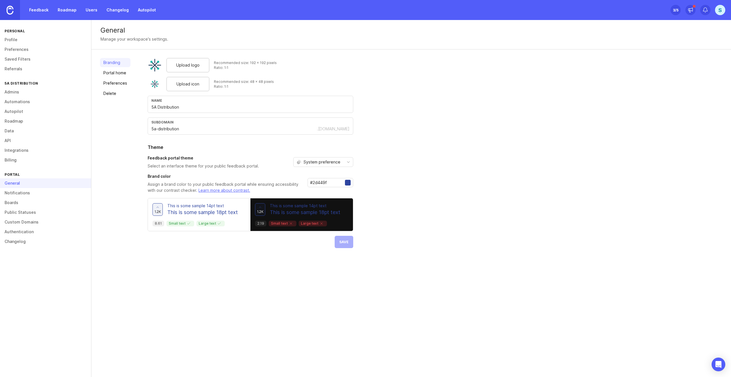
click at [21, 216] on link "Public Statuses" at bounding box center [45, 212] width 91 height 10
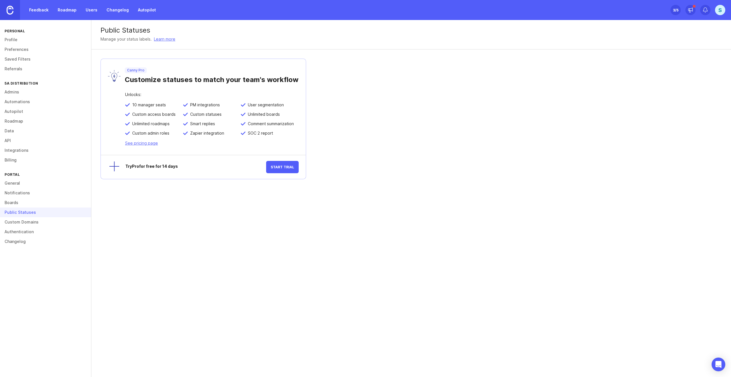
click at [16, 203] on link "Boards" at bounding box center [45, 203] width 91 height 10
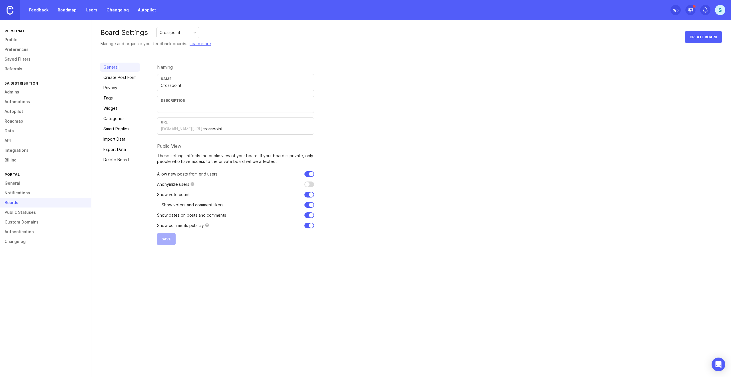
click at [130, 87] on link "Privacy" at bounding box center [120, 87] width 40 height 9
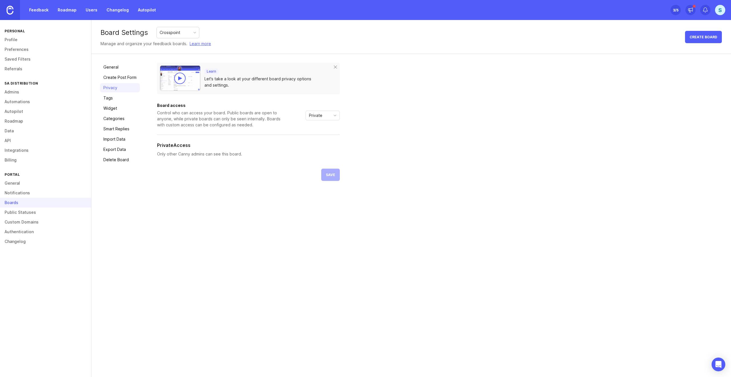
click at [111, 109] on link "Widget" at bounding box center [120, 108] width 40 height 9
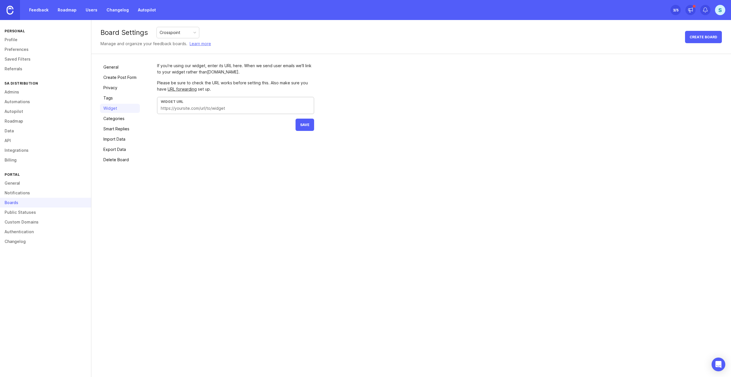
click at [233, 106] on input "text" at bounding box center [236, 108] width 150 height 6
click at [123, 121] on link "Categories" at bounding box center [120, 118] width 40 height 9
click at [33, 212] on link "Public Statuses" at bounding box center [45, 212] width 91 height 10
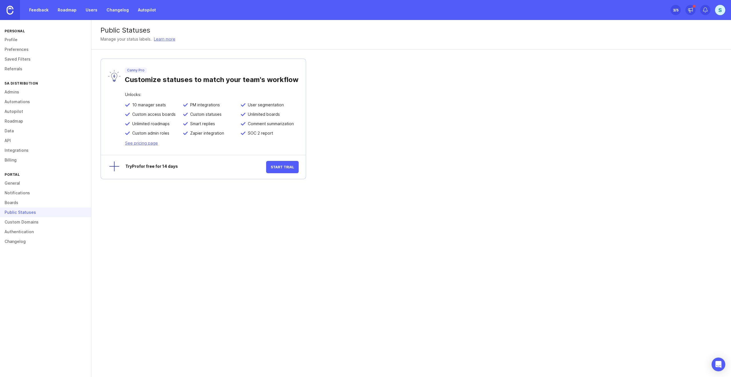
click at [10, 126] on link "Roadmap" at bounding box center [45, 121] width 91 height 10
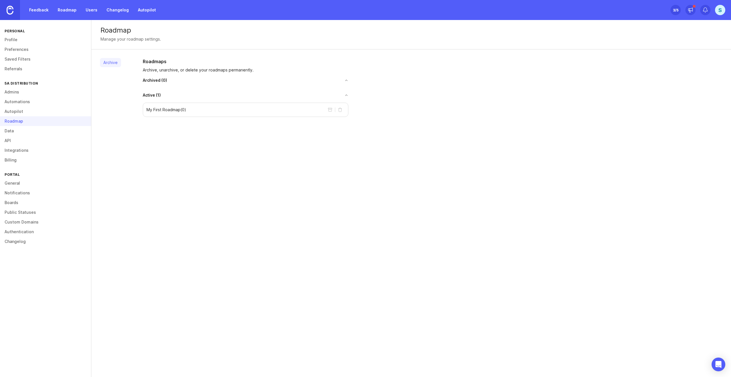
click at [11, 130] on link "Data" at bounding box center [45, 131] width 91 height 10
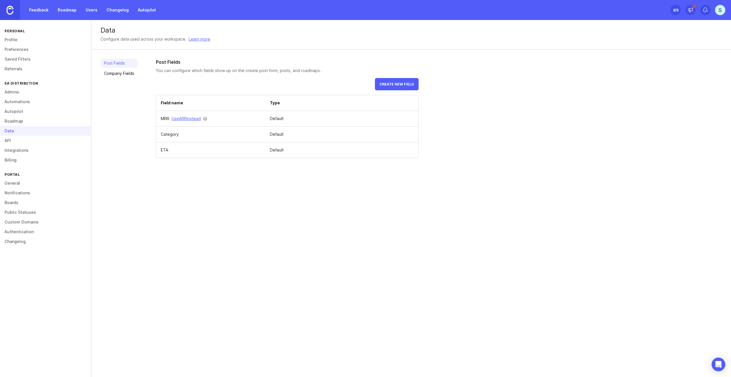
click at [12, 142] on link "API" at bounding box center [45, 141] width 91 height 10
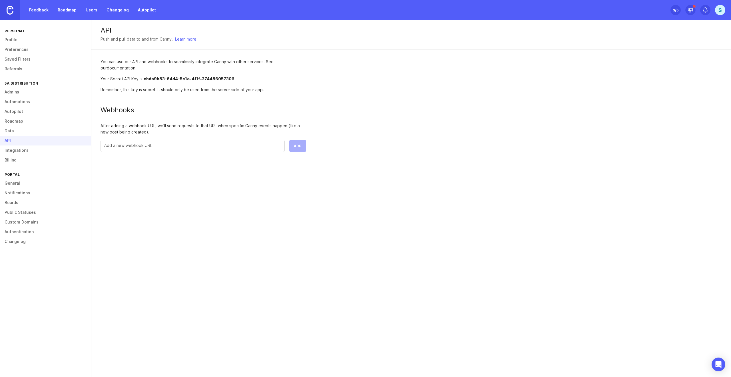
click at [12, 133] on link "Data" at bounding box center [45, 131] width 91 height 10
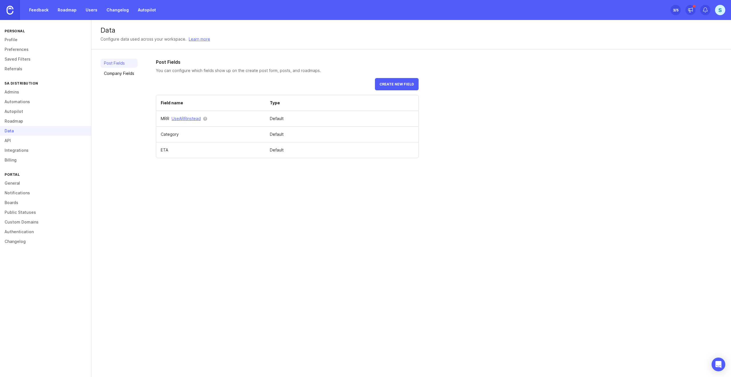
click at [418, 83] on button "Create new field" at bounding box center [397, 84] width 44 height 12
click at [32, 141] on link "API" at bounding box center [45, 141] width 91 height 10
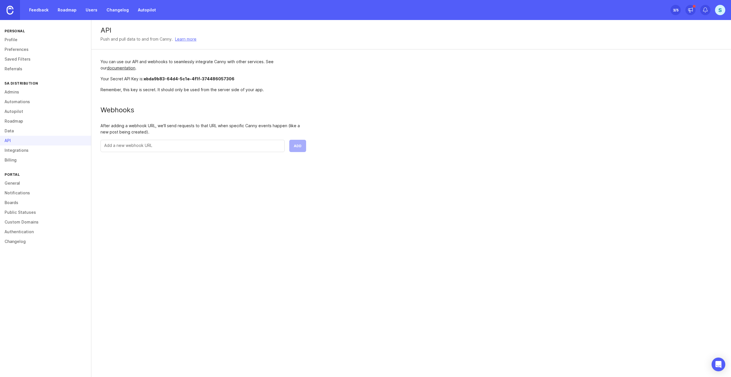
click at [48, 10] on link "Feedback" at bounding box center [39, 10] width 26 height 10
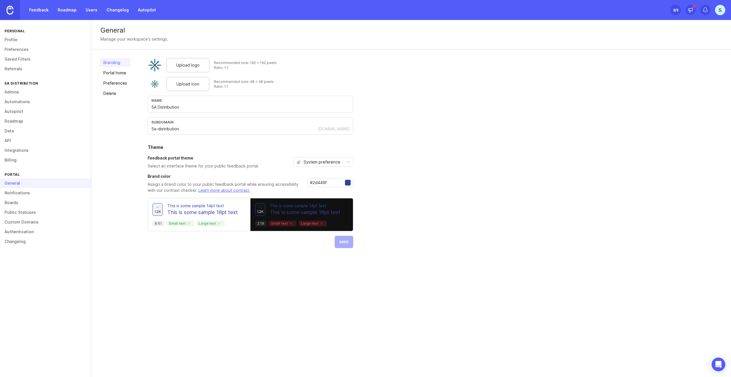
click at [124, 73] on link "Portal home" at bounding box center [115, 72] width 31 height 9
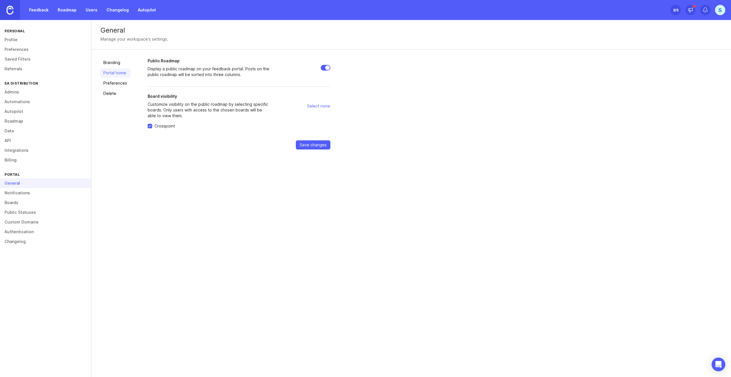
click at [121, 83] on link "Preferences" at bounding box center [115, 83] width 31 height 9
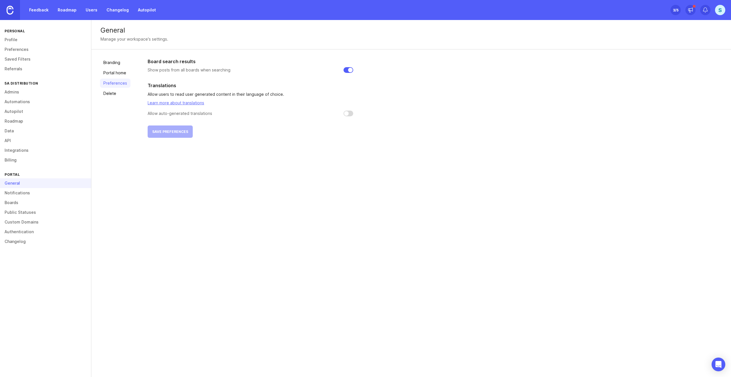
click at [116, 90] on link "Delete" at bounding box center [115, 93] width 31 height 9
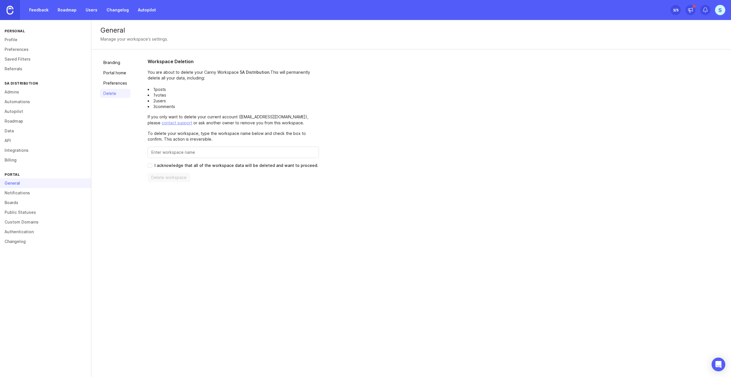
click at [13, 139] on link "API" at bounding box center [45, 141] width 91 height 10
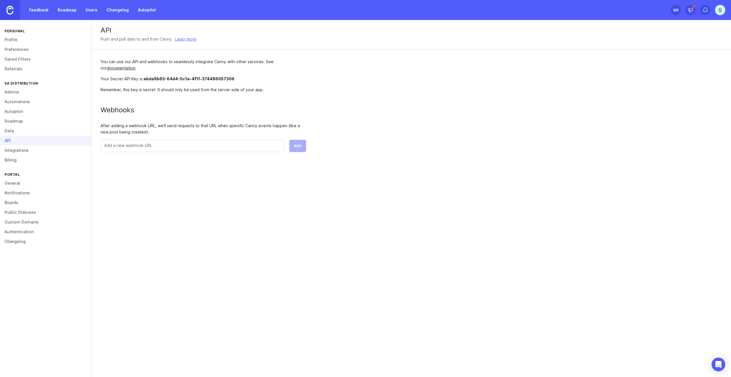
click at [21, 102] on link "Automations" at bounding box center [45, 102] width 91 height 10
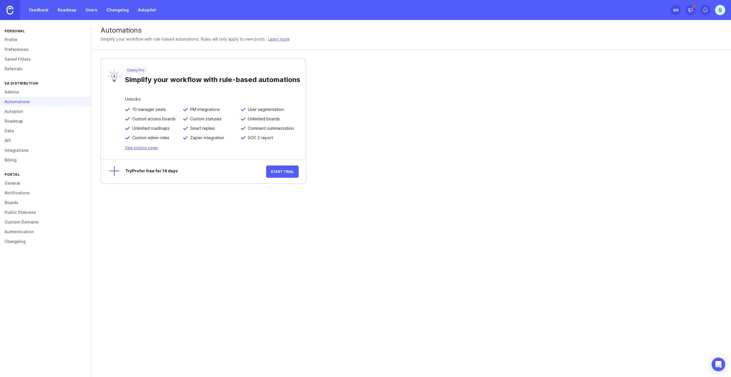
click at [13, 92] on link "Admins" at bounding box center [45, 92] width 91 height 10
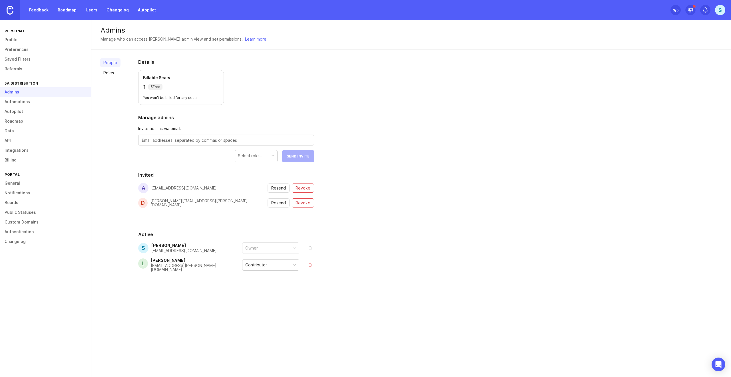
click at [16, 145] on link "API" at bounding box center [45, 141] width 91 height 10
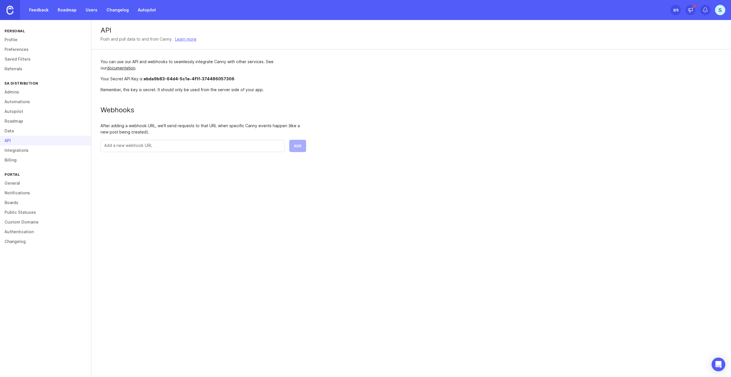
click at [19, 148] on link "Integrations" at bounding box center [45, 150] width 91 height 10
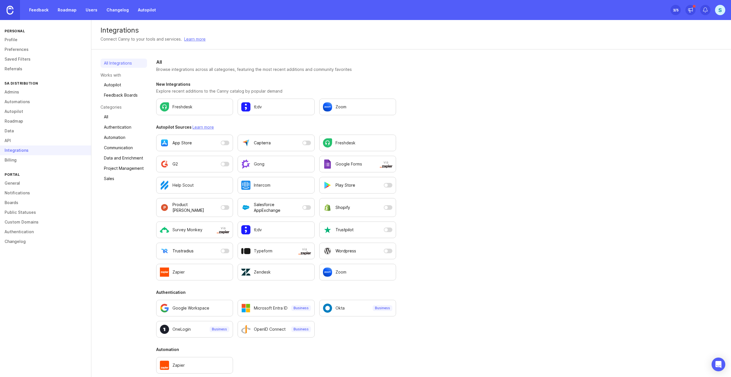
click at [124, 97] on link "Feedback Boards" at bounding box center [124, 95] width 47 height 9
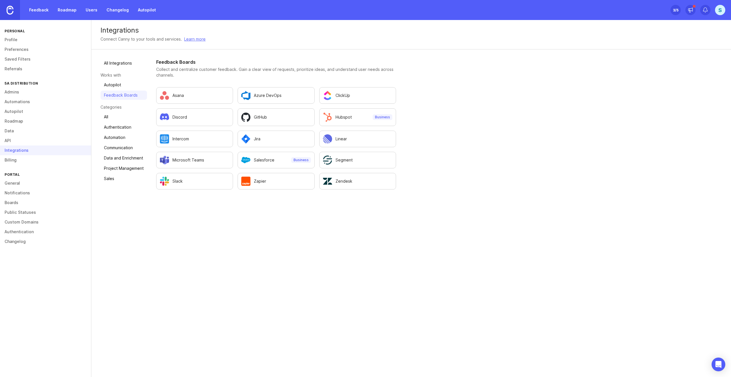
click at [112, 176] on link "Sales" at bounding box center [124, 178] width 47 height 9
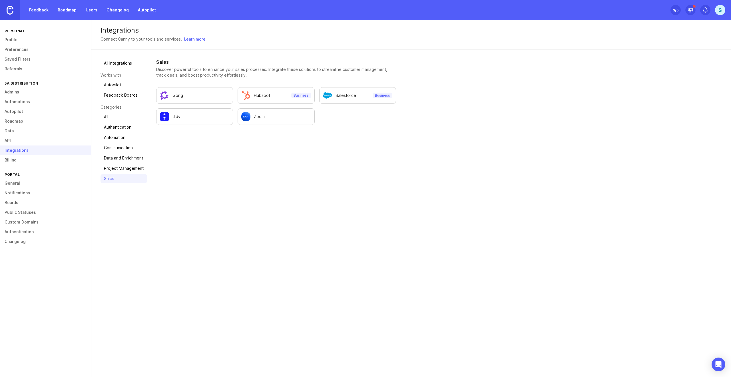
click at [113, 120] on link "All" at bounding box center [124, 116] width 47 height 9
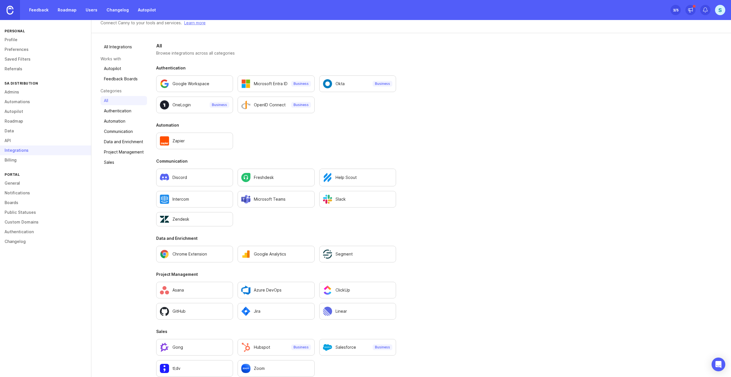
scroll to position [25, 0]
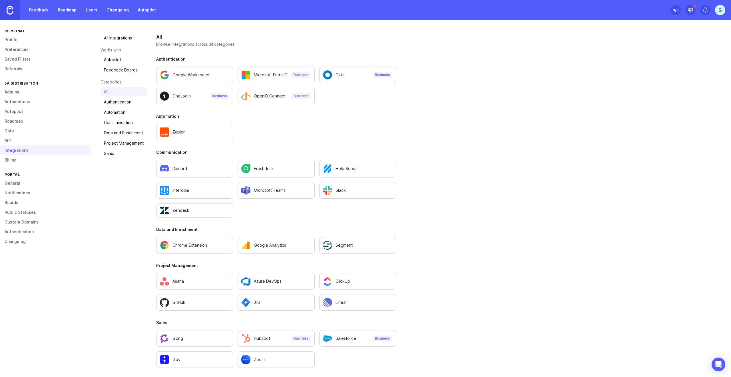
click at [18, 188] on link "Notifications" at bounding box center [45, 193] width 91 height 10
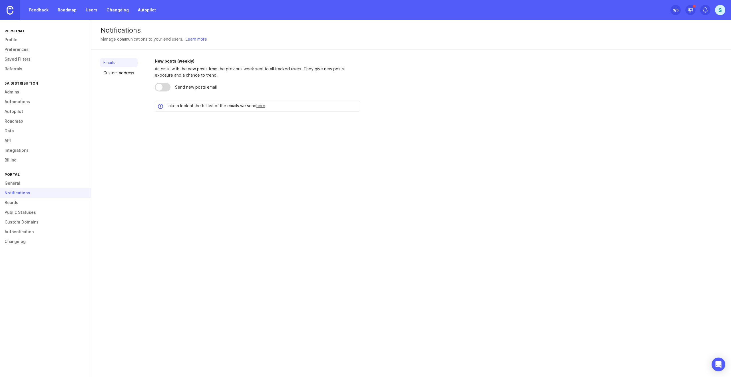
click at [34, 7] on link "Feedback" at bounding box center [39, 10] width 26 height 10
